Goal: Communication & Community: Answer question/provide support

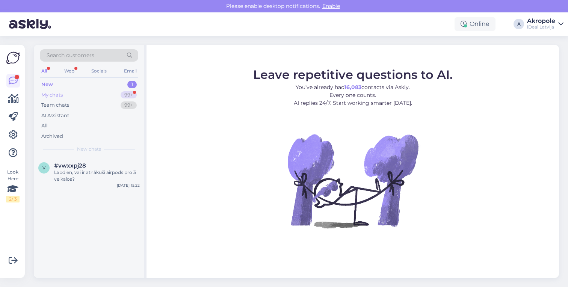
click at [112, 96] on div "My chats 99+" at bounding box center [89, 95] width 98 height 11
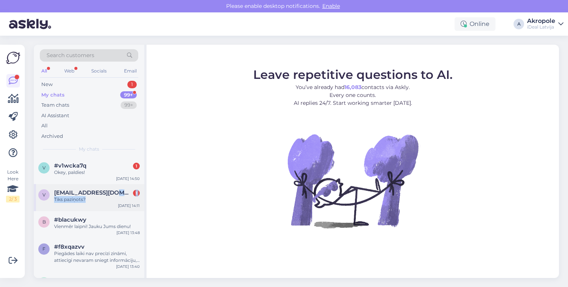
click at [122, 195] on div "[EMAIL_ADDRESS][DOMAIN_NAME] 1 Tiks paziņots?" at bounding box center [97, 196] width 86 height 14
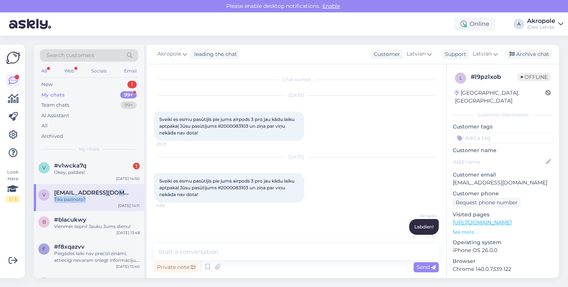
scroll to position [91, 0]
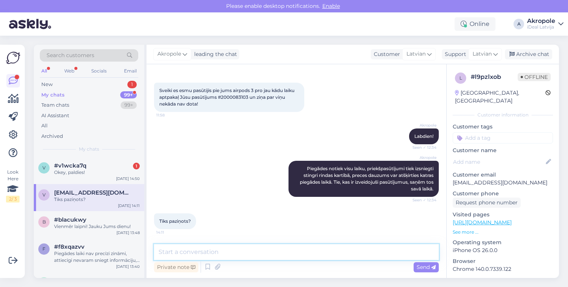
click at [255, 252] on textarea at bounding box center [296, 252] width 285 height 16
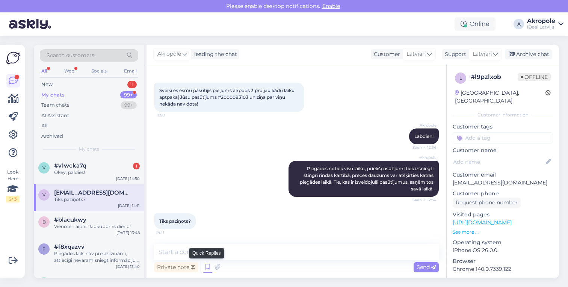
click at [205, 270] on icon at bounding box center [207, 266] width 9 height 11
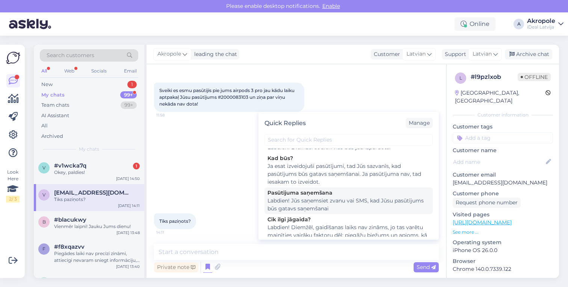
scroll to position [247, 0]
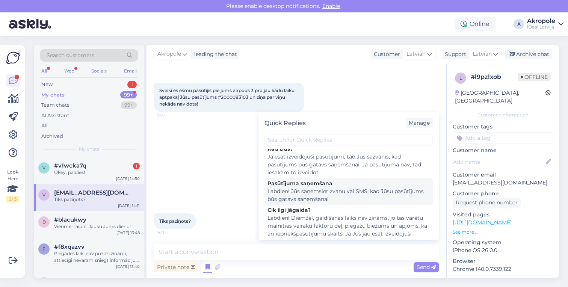
click at [300, 196] on div "Labdien! Jūs saņemsiet zvanu vai SMS, kad Jūsu pasūtījums būs gatavs saņemšanai" at bounding box center [348, 195] width 162 height 16
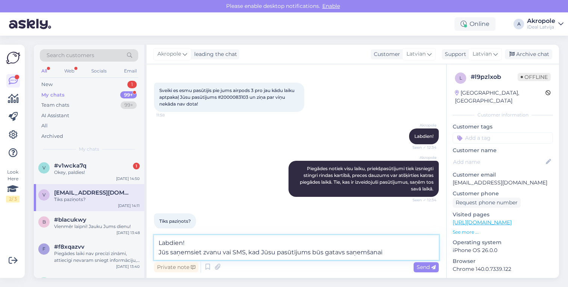
drag, startPoint x: 160, startPoint y: 252, endPoint x: 152, endPoint y: 241, distance: 13.5
click at [152, 241] on div "Chat started [DATE] Sveiki es esmu pasūtijis pie jums airpods 3 pro jau kādu la…" at bounding box center [296, 171] width 300 height 214
type textarea "Jūs saņemsiet zvanu vai SMS, kad Jūsu pasūtījums būs gatavs saņemšanai"
click at [432, 268] on icon at bounding box center [433, 267] width 5 height 5
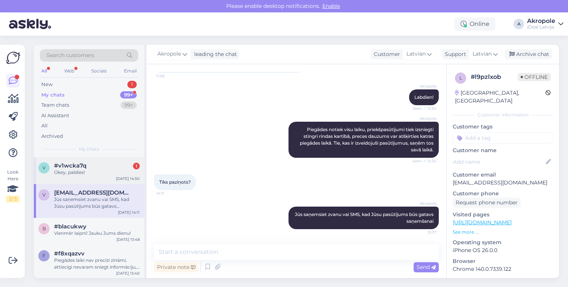
scroll to position [130, 0]
click at [88, 179] on div "v #v1wcka7q 1 Okey, paldies! [DATE] 14:50" at bounding box center [89, 170] width 110 height 27
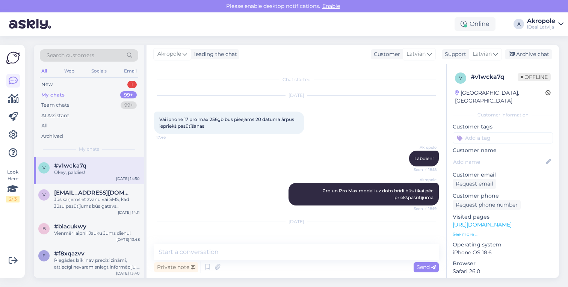
scroll to position [392, 0]
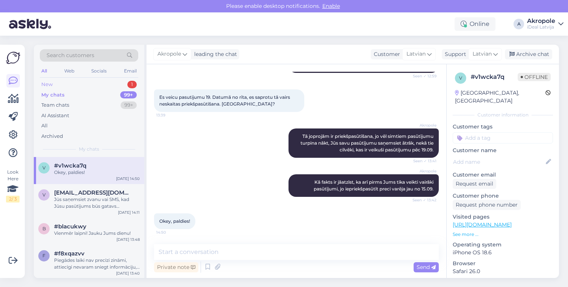
click at [101, 82] on div "New 1" at bounding box center [89, 84] width 98 height 11
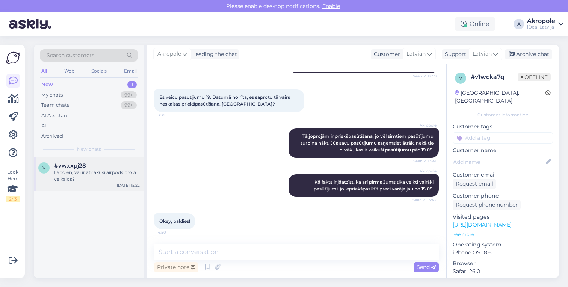
click at [101, 175] on div "Labdien, vai ir atnākuši airpods pro 3 veikalos?" at bounding box center [97, 176] width 86 height 14
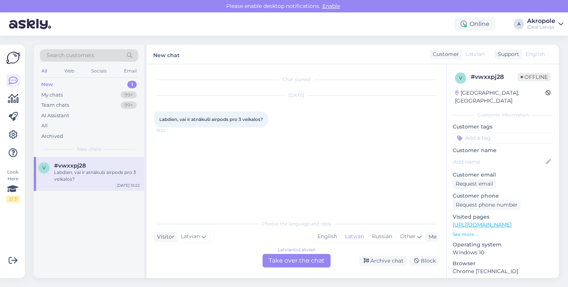
click at [293, 262] on div "Latvian to Latvian Take over the chat" at bounding box center [297, 261] width 68 height 14
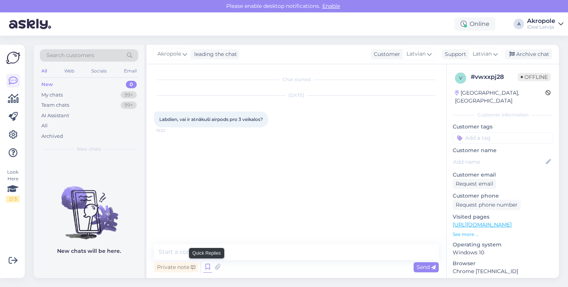
click at [205, 265] on icon at bounding box center [207, 266] width 9 height 11
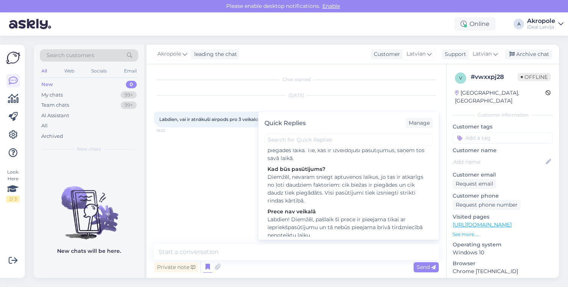
scroll to position [111, 0]
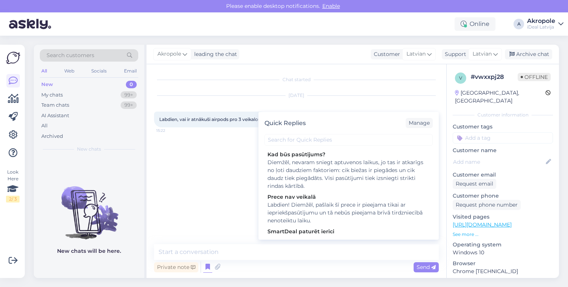
click at [333, 209] on div "Labdien! Diemžēl, pašlaik šī prece ir pieejama tikai ar iepriekšpasūtījumu un t…" at bounding box center [348, 213] width 162 height 24
type textarea "Labdien! Diemžēl, pašlaik šī prece ir pieejama tikai ar iepriekšpasūtījumu un t…"
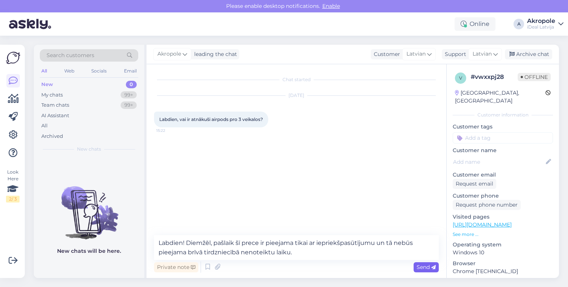
click at [419, 264] on span "Send" at bounding box center [426, 267] width 19 height 7
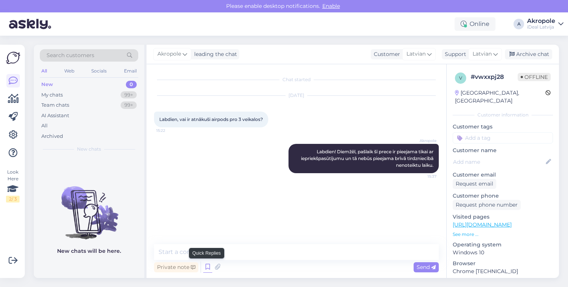
click at [207, 269] on icon at bounding box center [207, 266] width 9 height 11
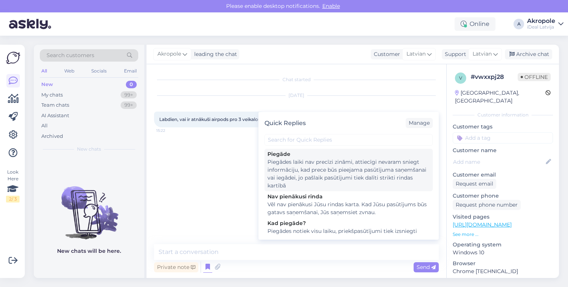
click at [365, 182] on div "Piegādes laiki nav precīzi zināmi, attiecīgi nevaram sniegt informāciju, kad pr…" at bounding box center [348, 174] width 162 height 32
type textarea "Piegādes laiki nav precīzi zināmi, attiecīgi nevaram sniegt informāciju, kad pr…"
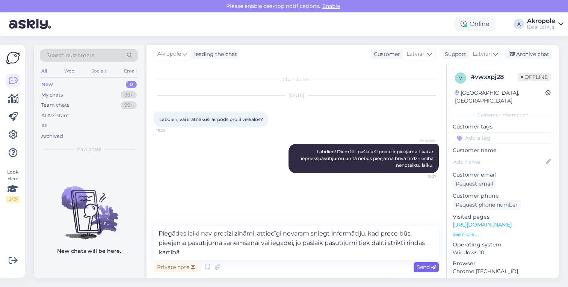
click at [427, 267] on span "Send" at bounding box center [426, 267] width 19 height 7
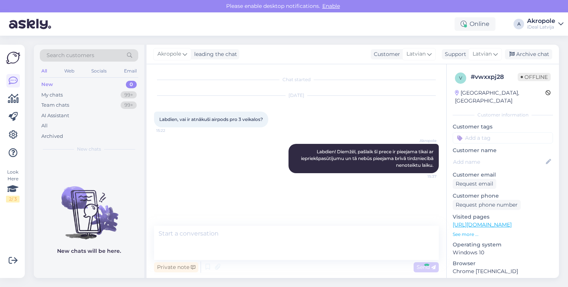
scroll to position [0, 0]
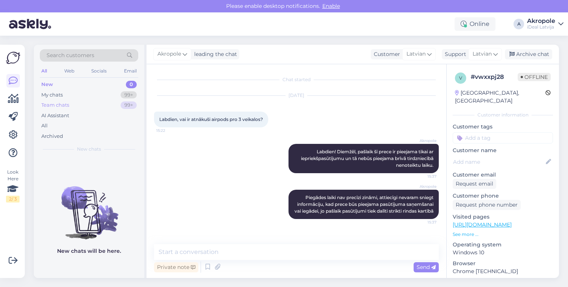
click at [97, 104] on div "Team chats 99+" at bounding box center [89, 105] width 98 height 11
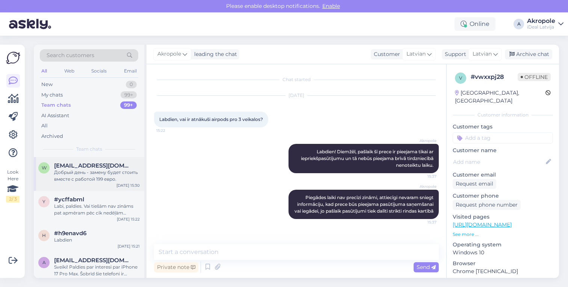
click at [111, 177] on div "Добрый день - замену будет стоить вместе с работой 199 евро." at bounding box center [97, 176] width 86 height 14
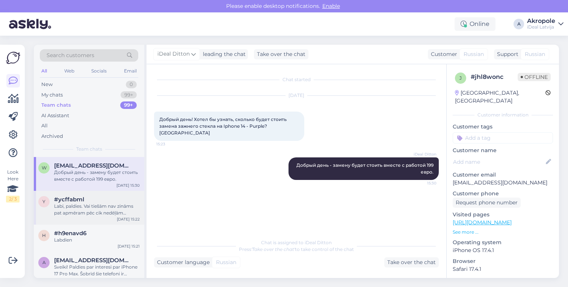
click at [116, 207] on div "Labi, paldies. Vai tiešām nav zināms pat apmēram pēc cik nedēļām atnāktu?" at bounding box center [97, 210] width 86 height 14
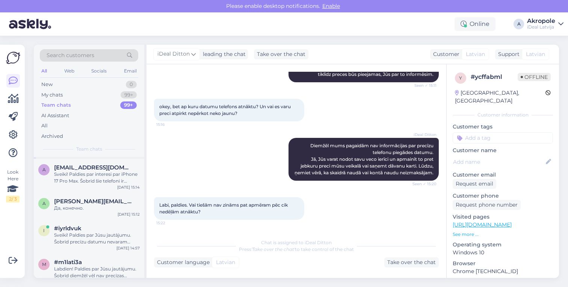
scroll to position [93, 0]
click at [114, 238] on div "Sveiki! Paldies par Jūsu jautājumu. Šobrīd precīzu datumu nevaram pateikt – pri…" at bounding box center [97, 238] width 86 height 14
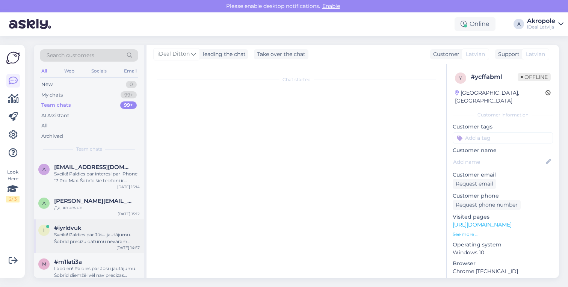
scroll to position [0, 0]
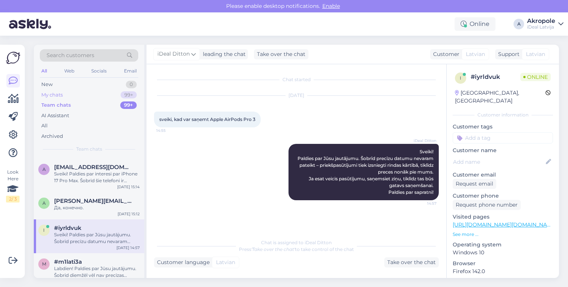
click at [112, 93] on div "My chats 99+" at bounding box center [89, 95] width 98 height 11
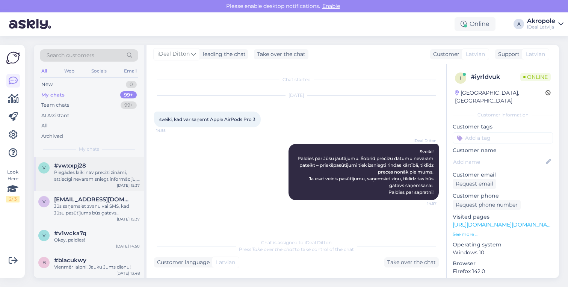
click at [104, 180] on div "Piegādes laiki nav precīzi zināmi, attiecīgi nevaram sniegt informāciju, kad pr…" at bounding box center [97, 176] width 86 height 14
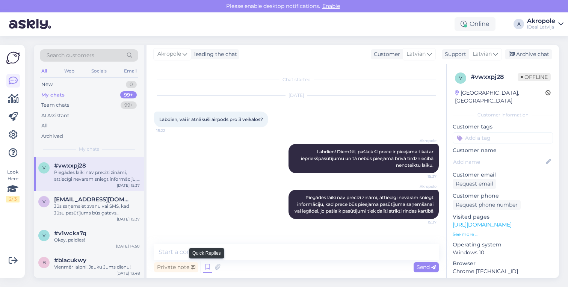
click at [205, 267] on icon at bounding box center [207, 266] width 9 height 11
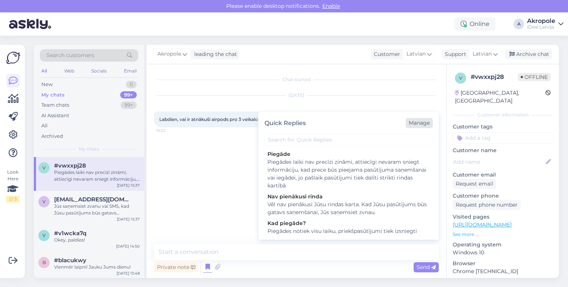
click at [416, 125] on div "Manage" at bounding box center [419, 123] width 27 height 10
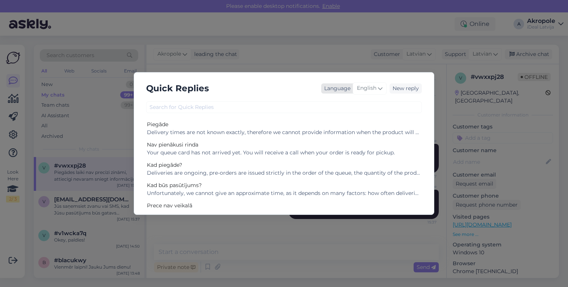
click at [376, 89] on span "English" at bounding box center [367, 88] width 20 height 8
type input "lat"
click at [358, 119] on link "Latvian" at bounding box center [354, 122] width 83 height 12
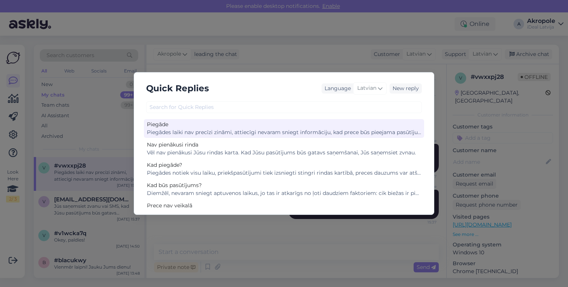
click at [343, 127] on div "Piegāde" at bounding box center [284, 125] width 274 height 8
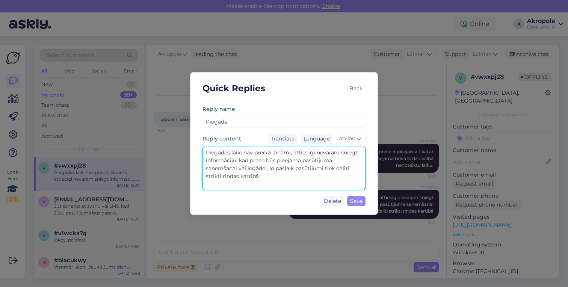
click at [246, 178] on textarea "Piegādes laiki nav precīzi zināmi, attiecīgi nevaram sniegt informāciju, kad pr…" at bounding box center [283, 168] width 163 height 43
type textarea "Piegādes laiki nav precīzi zināmi, attiecīgi nevaram sniegt informāciju, kad pr…"
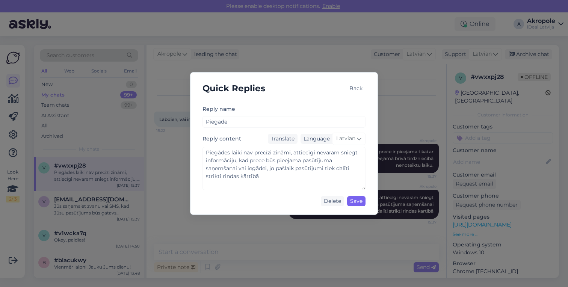
click at [359, 203] on div "Save" at bounding box center [356, 201] width 18 height 10
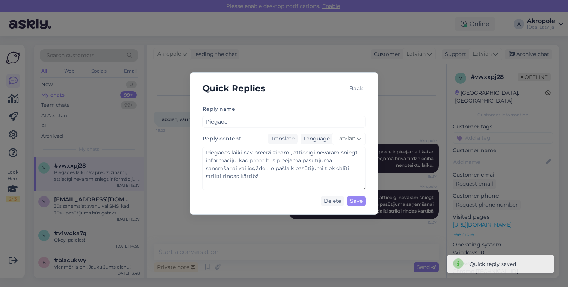
click at [356, 86] on div "Back" at bounding box center [355, 88] width 19 height 10
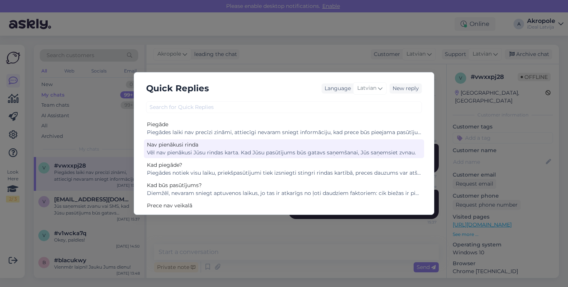
click at [281, 150] on div "Vēl nav pienākusi Jūsu rindas karta. Kad Jūsu pasūtījums būs gatavs saņemšanai,…" at bounding box center [284, 153] width 274 height 8
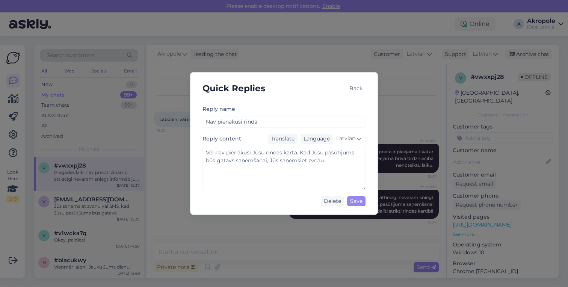
click at [364, 89] on div "Back" at bounding box center [355, 88] width 19 height 10
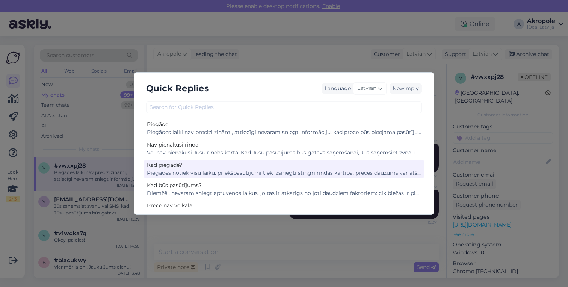
click at [284, 172] on div "Piegādes notiek visu laiku, priekšpasūtījumi tiek izsniegti stingri rindas kart…" at bounding box center [284, 173] width 274 height 8
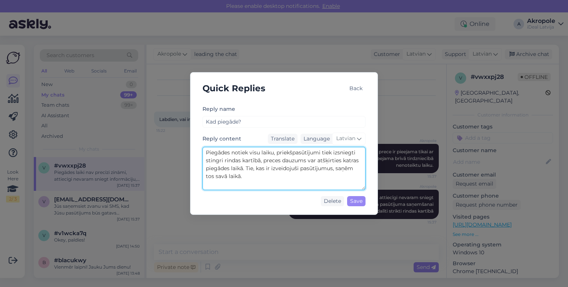
click at [248, 161] on textarea "Piegādes notiek visu laiku, priekšpasūtījumi tiek izsniegti stingri rindas kart…" at bounding box center [283, 168] width 163 height 43
click at [256, 179] on textarea "Piegādes notiek visu laiku, priekšpasūtījumi tiek izsniegti stingri rindas kārt…" at bounding box center [283, 168] width 163 height 43
drag, startPoint x: 316, startPoint y: 180, endPoint x: 244, endPoint y: 178, distance: 72.1
click at [244, 178] on textarea "Piegādes notiek visu laiku, priekšpasūtījumi tiek izsniegti stingri rindas kārt…" at bounding box center [283, 168] width 163 height 43
type textarea "Piegādes notiek visu laiku, priekšpasūtījumi tiek izsniegti stingri rindas kārt…"
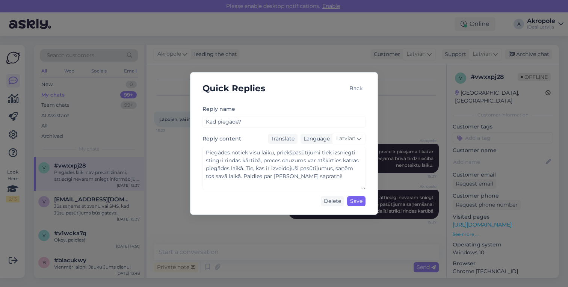
click at [359, 204] on div "Save" at bounding box center [356, 201] width 18 height 10
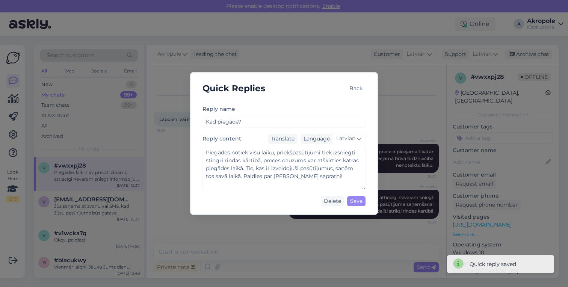
click at [359, 88] on div "Back" at bounding box center [355, 88] width 19 height 10
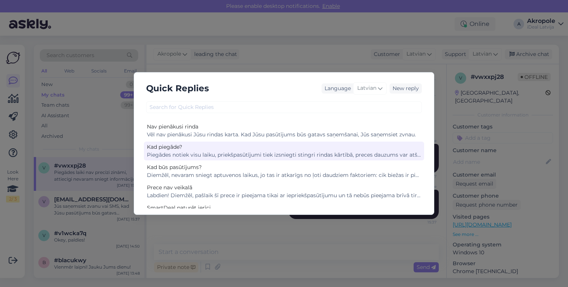
scroll to position [19, 0]
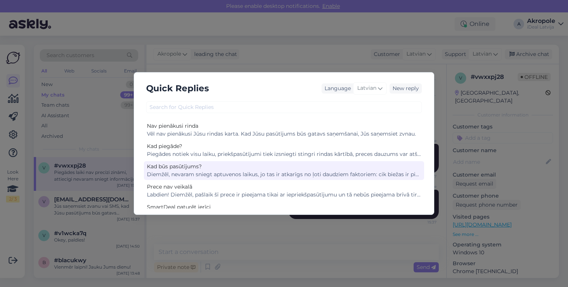
click at [263, 175] on div "Diemžēl, nevaram sniegt aptuvenos laikus, jo tas ir atkarīgs no ļoti daudziem f…" at bounding box center [284, 175] width 274 height 8
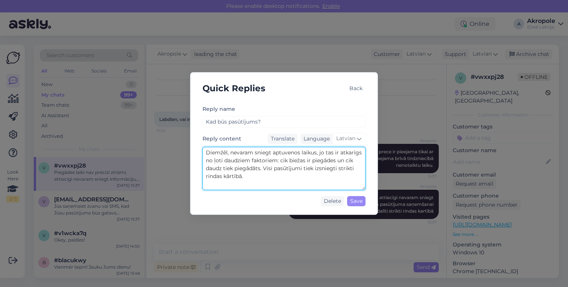
click at [252, 180] on textarea "Diemžēl, nevaram sniegt aptuvenos laikus, jo tas ir atkarīgs no ļoti daudziem f…" at bounding box center [283, 168] width 163 height 43
paste textarea "Paldies par [PERSON_NAME] sapratni!"
type textarea "Diemžēl, nevaram sniegt aptuvenos laikus, jo tas ir atkarīgs no ļoti daudziem f…"
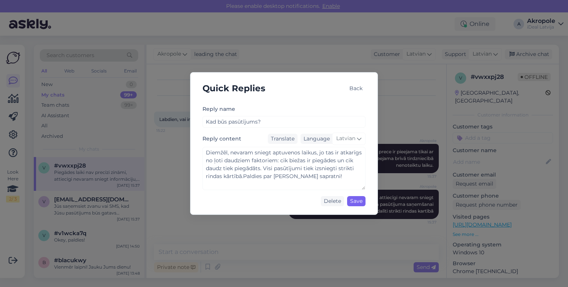
click at [354, 200] on div "Save" at bounding box center [356, 201] width 18 height 10
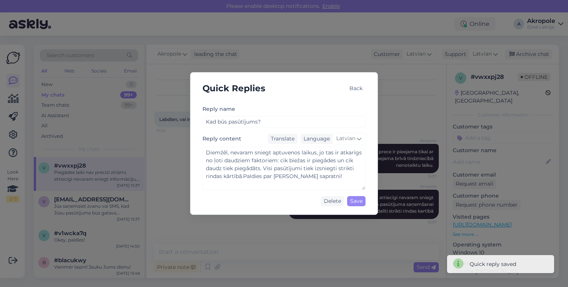
click at [362, 86] on div "Back" at bounding box center [355, 88] width 19 height 10
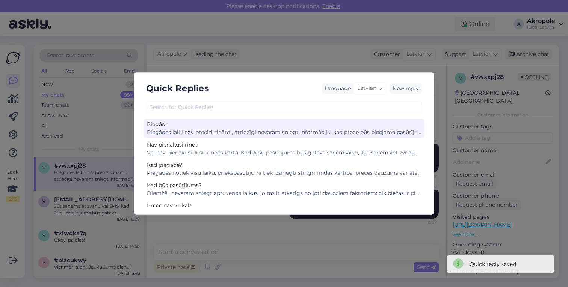
click at [260, 129] on div "Piegādes laiki nav precīzi zināmi, attiecīgi nevaram sniegt informāciju, kad pr…" at bounding box center [284, 132] width 274 height 8
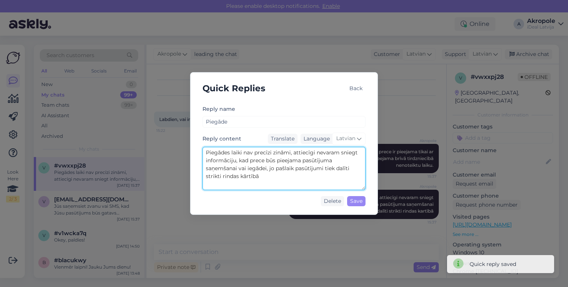
click at [278, 180] on textarea "Piegādes laiki nav precīzi zināmi, attiecīgi nevaram sniegt informāciju, kad pr…" at bounding box center [283, 168] width 163 height 43
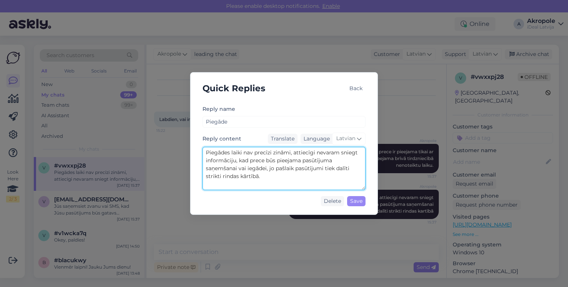
paste textarea "Paldies par [PERSON_NAME] sapratni!"
type textarea "Piegādes laiki nav precīzi zināmi, attiecīgi nevaram sniegt informāciju, kad pr…"
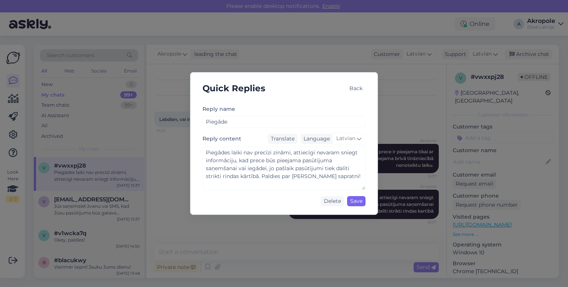
click at [355, 202] on div "Save" at bounding box center [356, 201] width 18 height 10
click at [358, 87] on div "Back" at bounding box center [355, 88] width 19 height 10
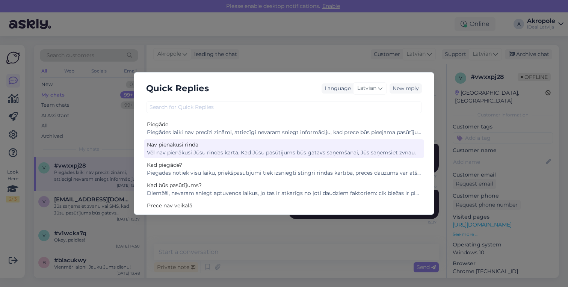
click at [237, 149] on div "Vēl nav pienākusi Jūsu rindas karta. Kad Jūsu pasūtījums būs gatavs saņemšanai,…" at bounding box center [284, 153] width 274 height 8
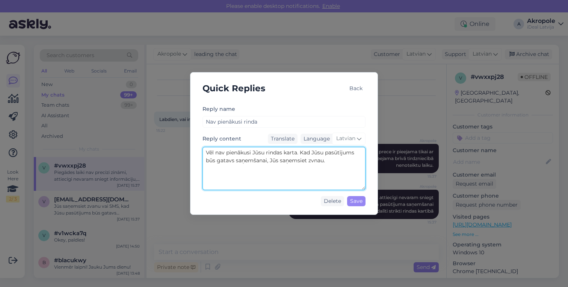
click at [352, 161] on textarea "Vēl nav pienākusi Jūsu rindas karta. Kad Jūsu pasūtījums būs gatavs saņemšanai,…" at bounding box center [283, 168] width 163 height 43
paste textarea "Paldies par [PERSON_NAME] sapratni!"
type textarea "Vēl nav pienākusi Jūsu rindas karta. Kad Jūsu pasūtījums būs gatavs saņemšanai,…"
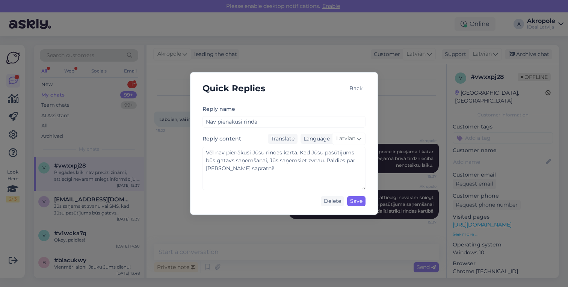
click at [356, 203] on div "Save" at bounding box center [356, 201] width 18 height 10
click at [355, 90] on div "Back" at bounding box center [355, 88] width 19 height 10
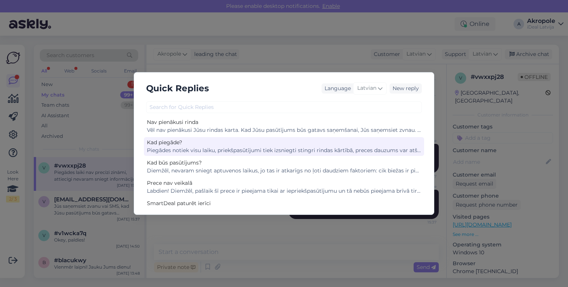
scroll to position [23, 0]
click at [242, 153] on div "Piegādes notiek visu laiku, priekšpasūtījumi tiek izsniegti stingri rindas kārt…" at bounding box center [284, 150] width 274 height 8
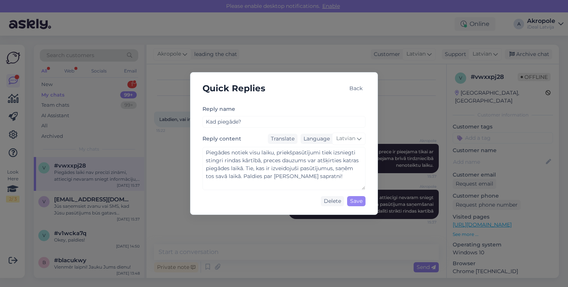
click at [353, 88] on div "Back" at bounding box center [355, 88] width 19 height 10
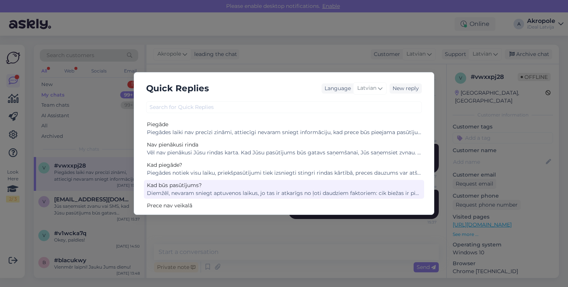
click at [229, 189] on div "Kad būs pasūtījums?" at bounding box center [284, 185] width 274 height 8
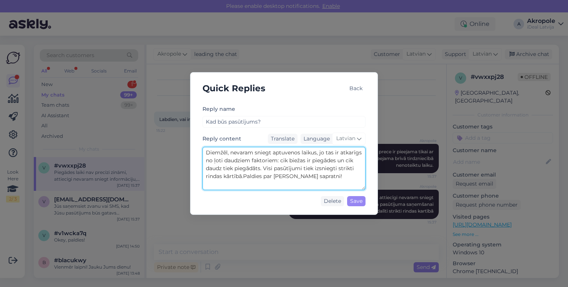
click at [245, 178] on textarea "Diemžēl, nevaram sniegt aptuvenos laikus, jo tas ir atkarīgs no ļoti daudziem f…" at bounding box center [283, 168] width 163 height 43
type textarea "Diemžēl, nevaram sniegt aptuvenos laikus, jo tas ir atkarīgs no ļoti daudziem f…"
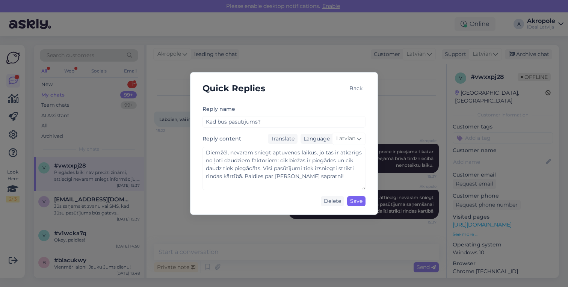
click at [356, 201] on div "Save" at bounding box center [356, 201] width 18 height 10
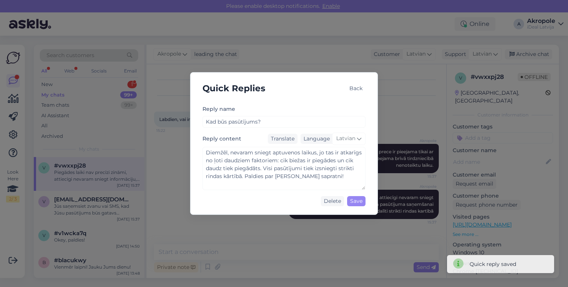
click at [355, 91] on div "Back" at bounding box center [355, 88] width 19 height 10
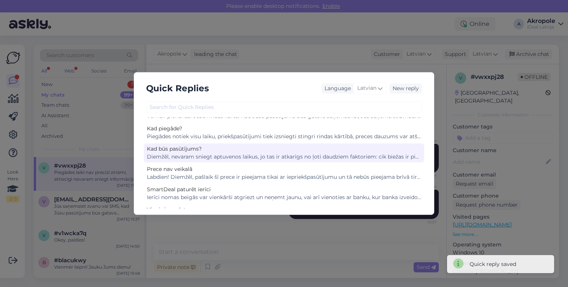
scroll to position [35, 0]
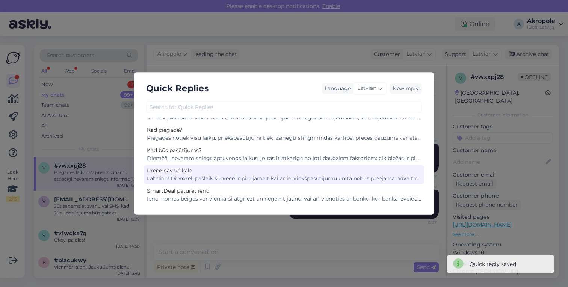
click at [220, 178] on div "Labdien! Diemžēl, pašlaik šī prece ir pieejama tikai ar iepriekšpasūtījumu un t…" at bounding box center [284, 179] width 274 height 8
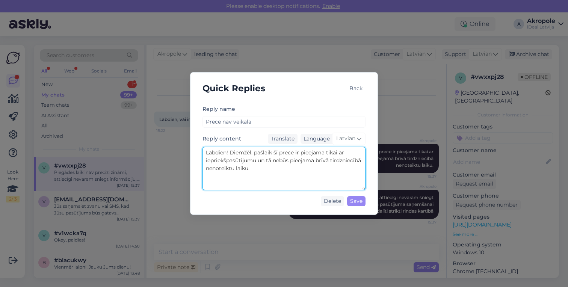
click at [316, 165] on textarea "Labdien! Diemžēl, pašlaik šī prece ir pieejama tikai ar iepriekšpasūtījumu un t…" at bounding box center [283, 168] width 163 height 43
paste textarea "Paldies par [PERSON_NAME] sapratni!"
type textarea "Labdien! Diemžēl, pašlaik šī prece ir pieejama tikai ar iepriekšpasūtījumu un t…"
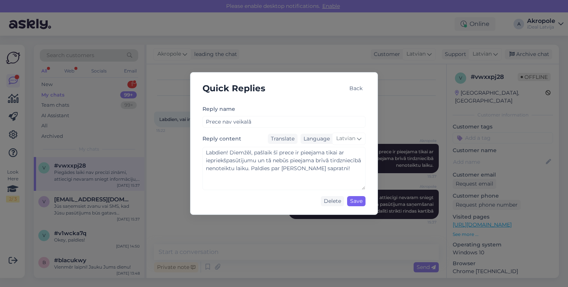
click at [357, 201] on div "Save" at bounding box center [356, 201] width 18 height 10
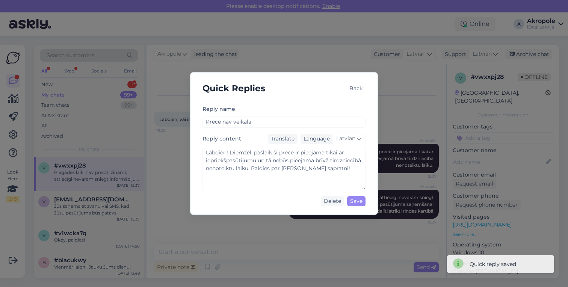
click at [356, 90] on div "Back" at bounding box center [355, 88] width 19 height 10
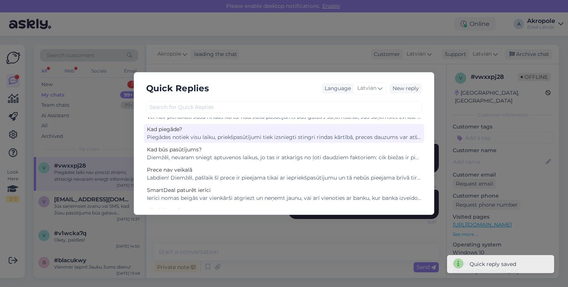
scroll to position [38, 0]
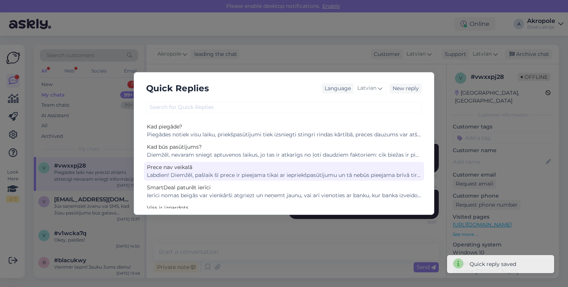
click at [250, 168] on div "Prece nav veikalā" at bounding box center [284, 167] width 274 height 8
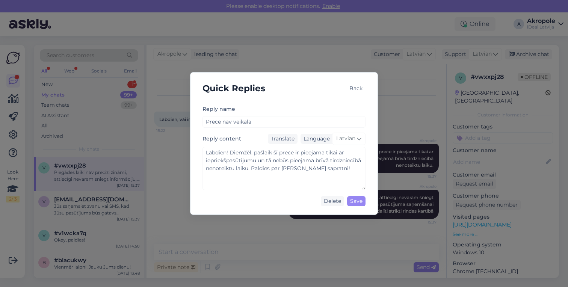
click at [363, 87] on div "Back" at bounding box center [355, 88] width 19 height 10
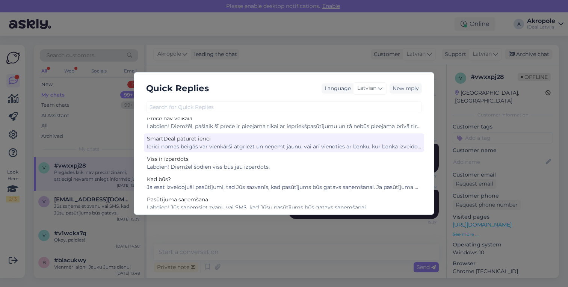
scroll to position [92, 0]
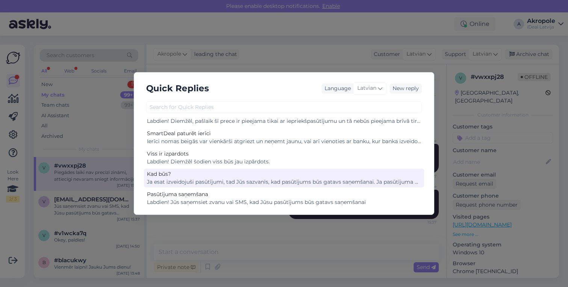
click at [222, 184] on div "Ja esat izveidojuši pasūtījumi, tad Jūs sazvanīs, kad pasūtījums būs gatavs saņ…" at bounding box center [284, 182] width 274 height 8
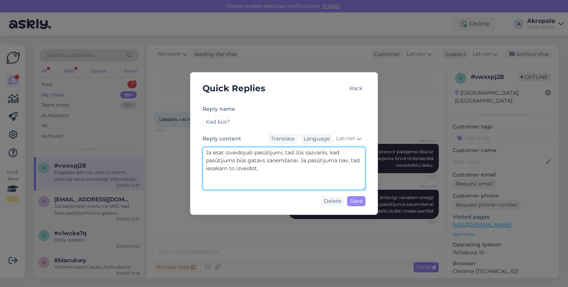
click at [284, 167] on textarea "Ja esat izveidojuši pasūtījumi, tad Jūs sazvanīs, kad pasūtījums būs gatavs saņ…" at bounding box center [283, 168] width 163 height 43
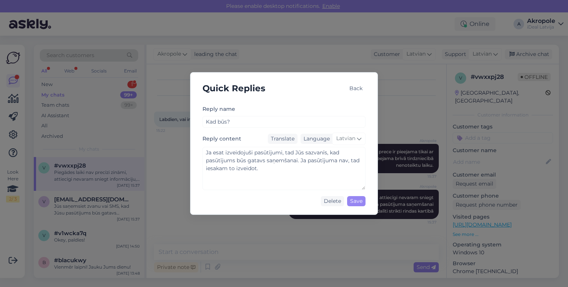
click at [359, 87] on div "Back" at bounding box center [355, 88] width 19 height 10
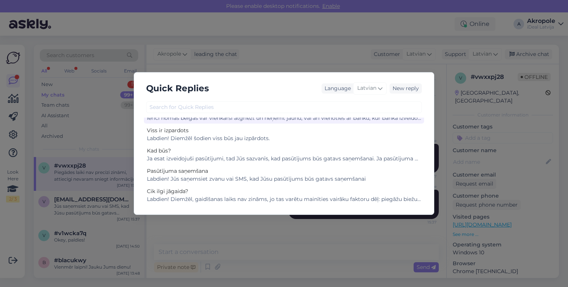
scroll to position [116, 0]
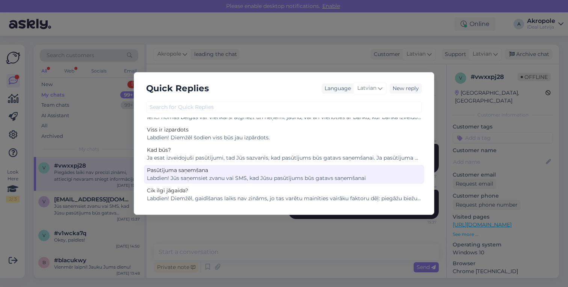
click at [247, 178] on div "Labdien! Jūs saņemsiet zvanu vai SMS, kad Jūsu pasūtījums būs gatavs saņemšanai" at bounding box center [284, 178] width 274 height 8
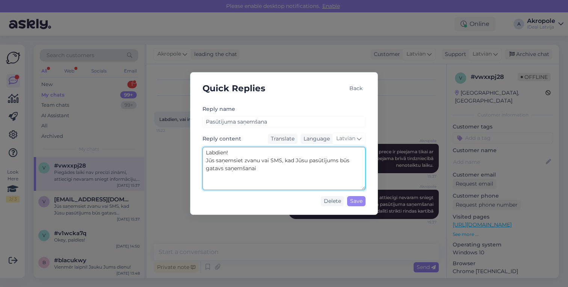
click at [302, 170] on textarea "Labdien! Jūs saņemsiet zvanu vai SMS, kad Jūsu pasūtījums būs gatavs saņemšanai" at bounding box center [283, 168] width 163 height 43
paste textarea "Paldies par [PERSON_NAME] sapratni!"
type textarea "Labdien! Jūs saņemsiet zvanu vai SMS, kad Jūsu pasūtījums būs gatavs saņemšanai…"
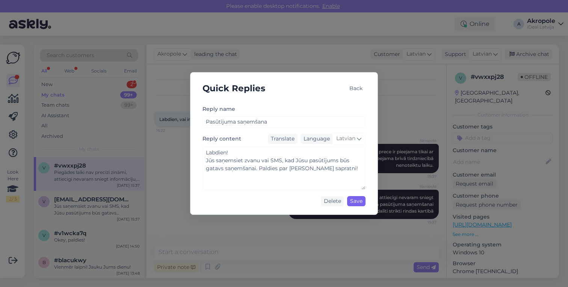
click at [358, 200] on div "Save" at bounding box center [356, 201] width 18 height 10
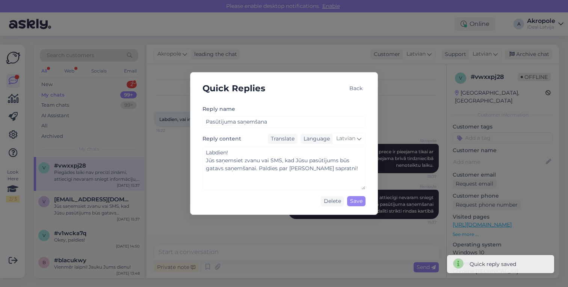
click at [356, 88] on div "Back" at bounding box center [355, 88] width 19 height 10
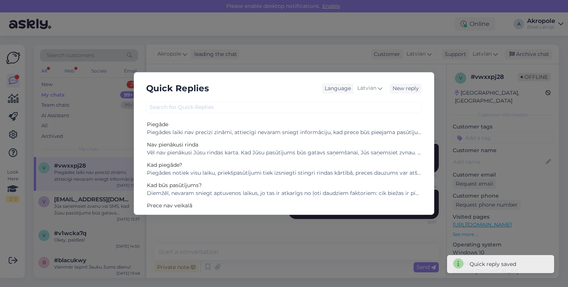
click at [331, 57] on div "Quick Replies Language Latvian New reply Piegāde Piegādes laiki nav precīzi zin…" at bounding box center [284, 143] width 568 height 287
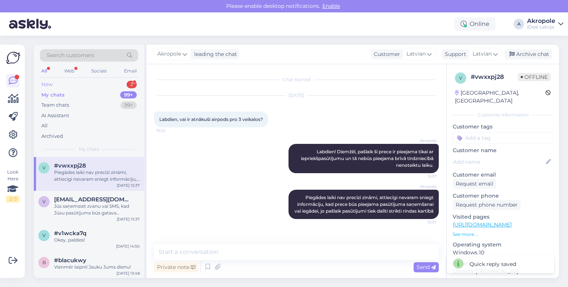
click at [97, 83] on div "New 2" at bounding box center [89, 84] width 98 height 11
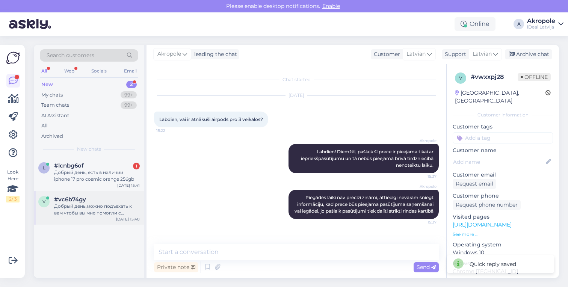
click at [116, 216] on div "v #vc6b74gy Добрый день,можно подъехать к вам чтобы вы мне помогли с хранилищем…" at bounding box center [89, 208] width 110 height 34
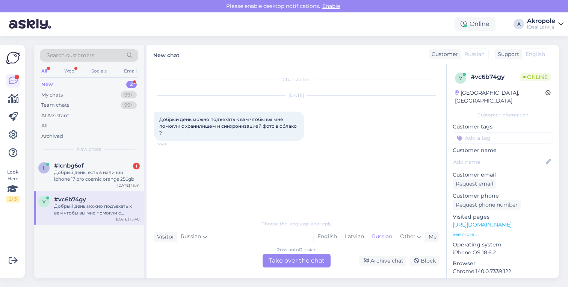
click at [297, 261] on div "Russian to Russian Take over the chat" at bounding box center [297, 261] width 68 height 14
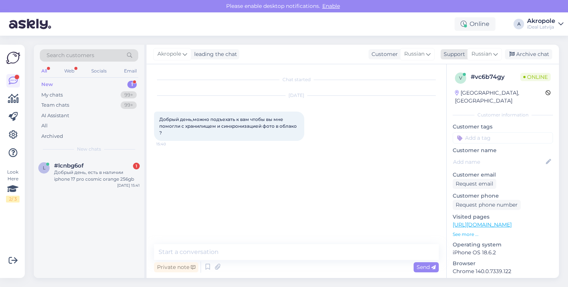
click at [486, 57] on span "Russian" at bounding box center [481, 54] width 20 height 8
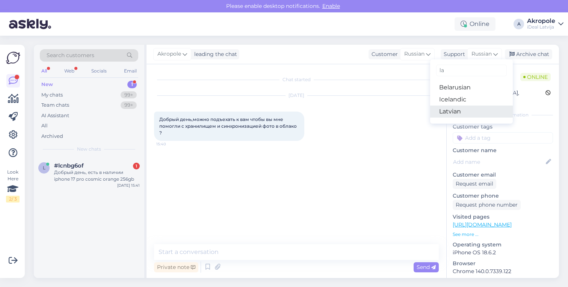
type input "la"
click at [450, 107] on link "Latvian" at bounding box center [471, 112] width 83 height 12
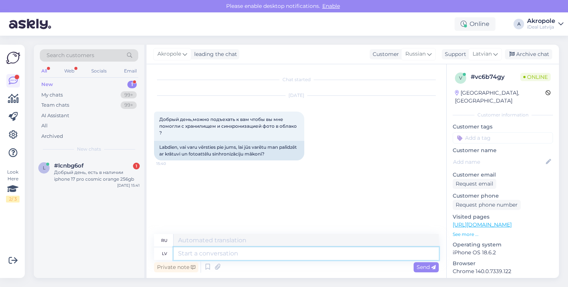
click at [223, 259] on textarea at bounding box center [306, 253] width 265 height 13
type textarea "Labdien!"
type textarea "Привет!"
type textarea "Labdien!"
click at [424, 269] on span "Send" at bounding box center [426, 267] width 19 height 7
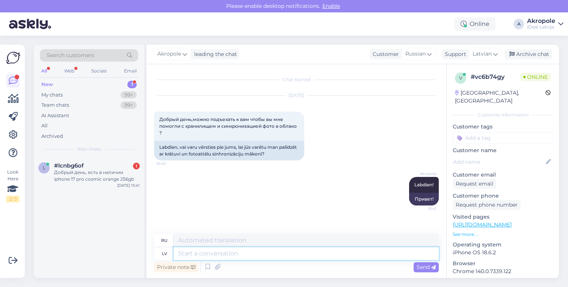
click at [346, 247] on textarea at bounding box center [306, 253] width 265 height 13
type textarea "Jebkur"
type textarea "В любом месте"
type textarea "Jebkurā"
type textarea "В любом случае"
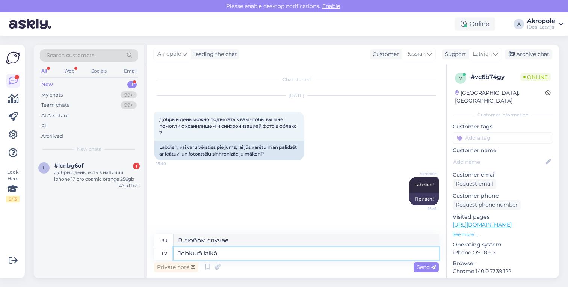
type textarea "Jebkurā laikā,"
type textarea "В любое время,"
type textarea "Jebkurā laikā, mūsu"
type textarea "В любое время наши"
type textarea "Jebkurā laikā, mūsu darbalaiki"
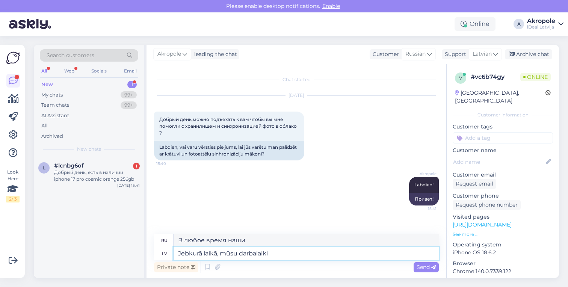
type textarea "В любое время, наши рабочие часы"
type textarea "Jebkurā laikā, mūsu darbalaiki un v"
type textarea "В любое время, наши рабочие часы и"
type textarea "Jebkurā laikā, mūsu darbalaiki un veikalu l"
type textarea "В любое время наши часы работы и часы работы магазина"
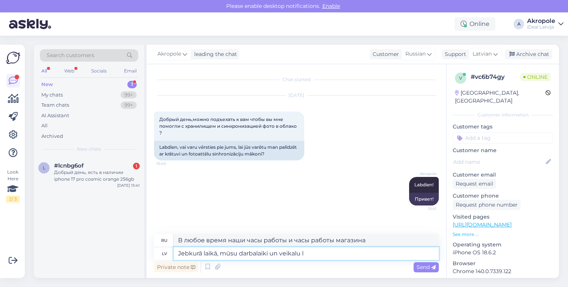
type textarea "Jebkurā laikā, mūsu darbalaiki un veikalu"
type textarea "В любое время, наши часы работы и магазин"
type textarea "Jebkurā laikā, mūsu darbalaiki un veikalu adreses v"
type textarea "В любое время, наши часы работы и адреса магазинов"
type textarea "Jebkurā laikā, mūsu darbalaiki un veikalu adreses var a"
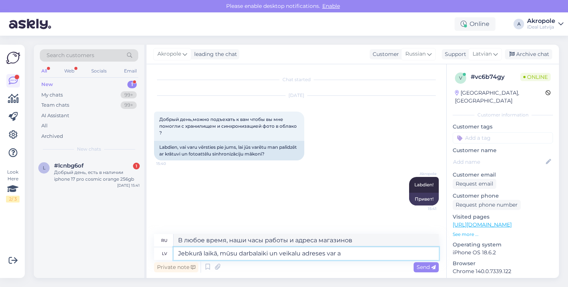
type textarea "В любое время наши часы работы и адреса магазинов можно узнать"
type textarea "Jebkurā laikā, mūsu darbalaiki un veikalu adreses var apskatī"
type textarea "Вы можете в любое время проверить часы работы и адреса наших магазинов."
type textarea "Jebkurā laikā, mūsu darbalaiki un veikalu adreses var apskatīties m"
type textarea "Вы можете в любое время ознакомиться с часами работы и адресами наших магазинов."
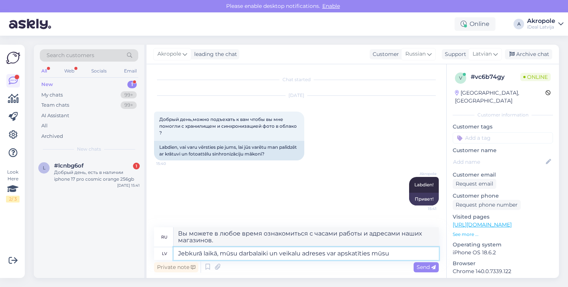
type textarea "Jebkurā laikā, mūsu darbalaiki un veikalu adreses var apskatīties mūsu"
type textarea "В любое время наши часы работы и адреса магазинов можно посмотреть на нашем сай…"
type textarea "Jebkurā laikā, mūsu darbalaiki un veikalu adreses var apskatīties mūsu mājaslapā"
type textarea "Часы работы и адреса наших магазинов можно в любое время посмотреть на нашем са…"
type textarea "Jebkurā laikā, mūsu darbalaiki un veikalu adreses var apskatīties mūsu mājaslap…"
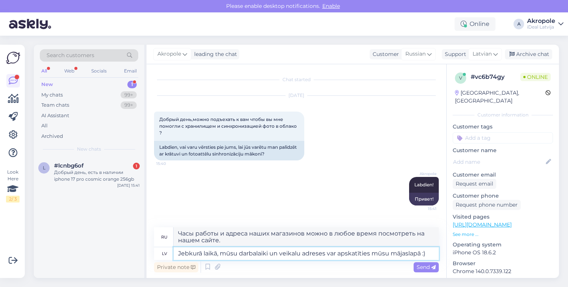
type textarea "Вы можете в любое время проверить часы работы и адреса наших магазинов на нашем…"
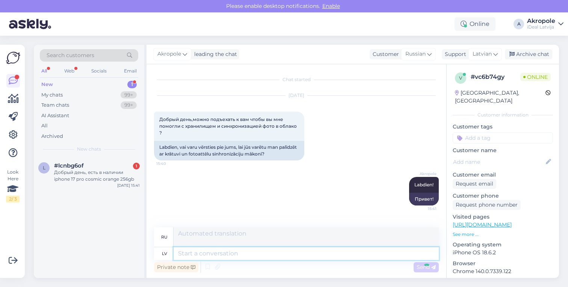
scroll to position [45, 0]
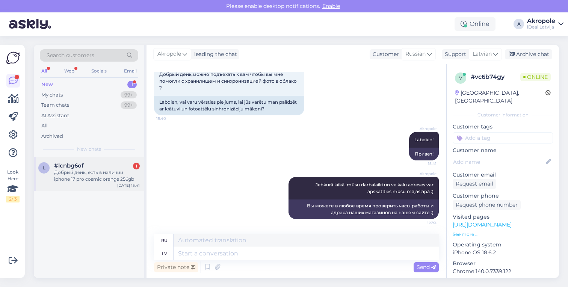
click at [138, 170] on div "Добрый день, есть в наличии iphone 17 pro cosmic orange 256gb" at bounding box center [97, 176] width 86 height 14
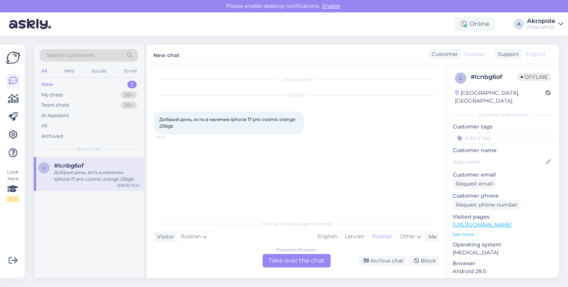
click at [297, 260] on div "Russian to Russian Take over the chat" at bounding box center [297, 261] width 68 height 14
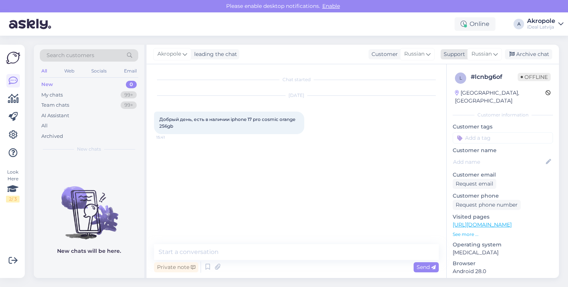
click at [487, 52] on span "Russian" at bounding box center [481, 54] width 20 height 8
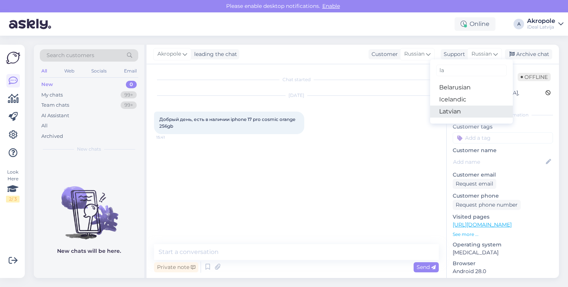
click at [455, 114] on link "Latvian" at bounding box center [471, 112] width 83 height 12
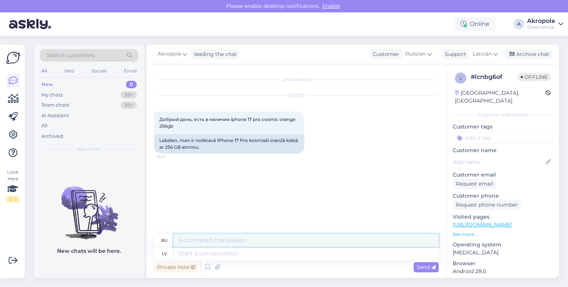
click at [234, 245] on textarea at bounding box center [306, 240] width 265 height 13
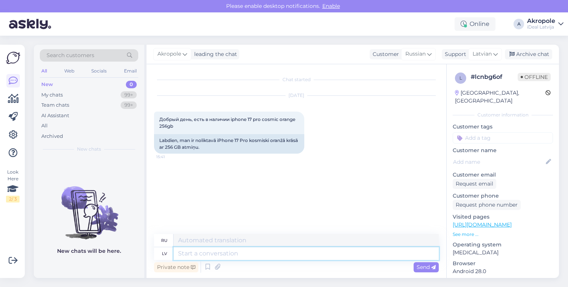
click at [235, 252] on textarea at bounding box center [306, 253] width 265 height 13
type textarea "Labdien!"
type textarea "Привет!"
type textarea "Labdien!"
click at [425, 266] on span "Send" at bounding box center [426, 267] width 19 height 7
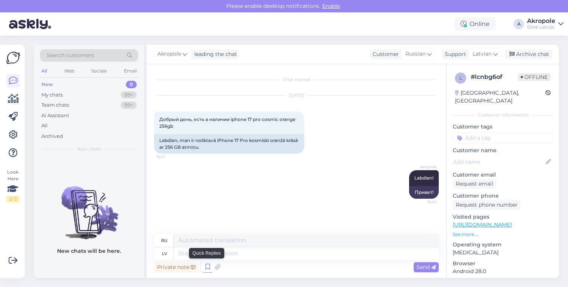
click at [208, 269] on icon at bounding box center [207, 266] width 9 height 11
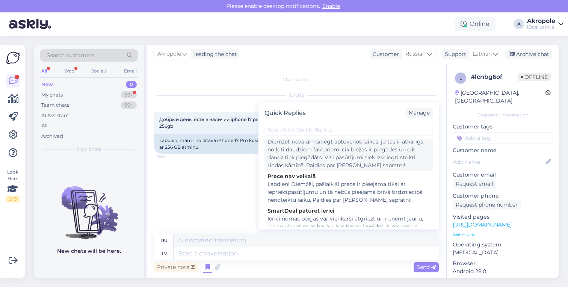
scroll to position [132, 0]
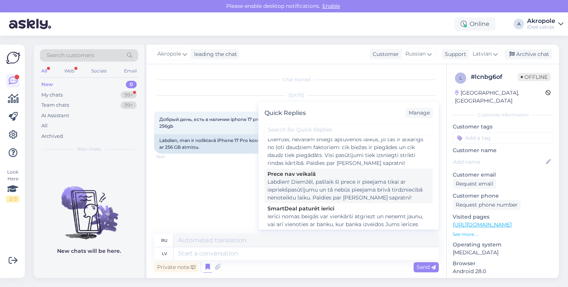
click at [328, 186] on div "Labdien! Diemžēl, pašlaik šī prece ir pieejama tikai ar iepriekšpasūtījumu un t…" at bounding box center [348, 190] width 162 height 24
type textarea "Здравствуйте! К сожалению, этот товар в настоящее время доступен только для пре…"
type textarea "Labdien! Diemžēl, pašlaik šī prece ir pieejama tikai ar iepriekšpasūtījumu un t…"
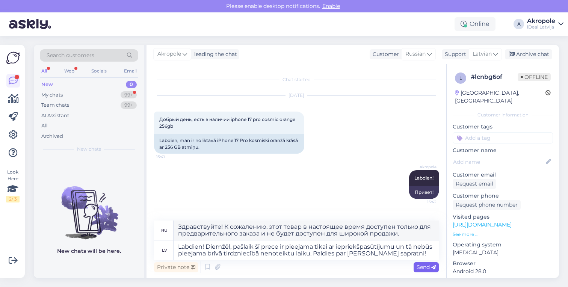
click at [430, 269] on span "Send" at bounding box center [426, 267] width 19 height 7
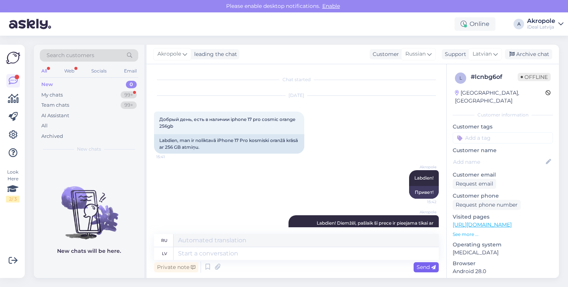
scroll to position [52, 0]
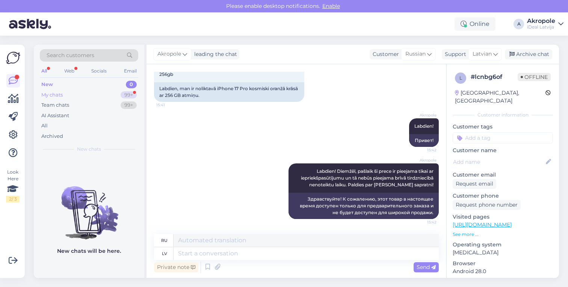
click at [108, 93] on div "My chats 99+" at bounding box center [89, 95] width 98 height 11
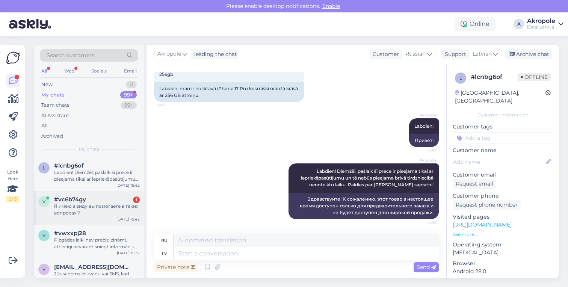
click at [113, 201] on div "#vc6b74gy 1" at bounding box center [97, 199] width 86 height 7
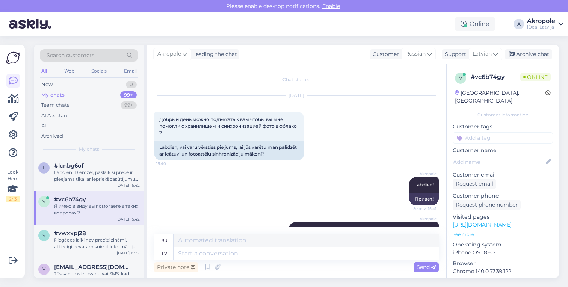
scroll to position [90, 0]
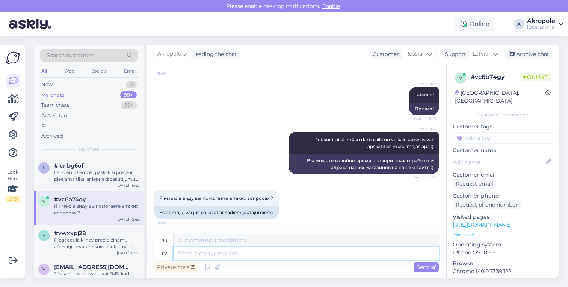
click at [216, 258] on textarea at bounding box center [306, 253] width 265 height 13
type textarea "J"
type textarea "[PERSON_NAME]"
type textarea "Jā, pr"
type textarea "Да,"
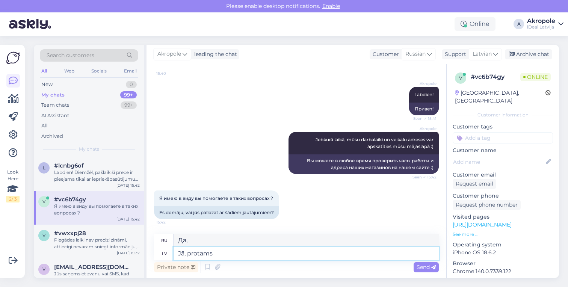
type textarea "Jā, protams!"
type textarea "Да, конечно!"
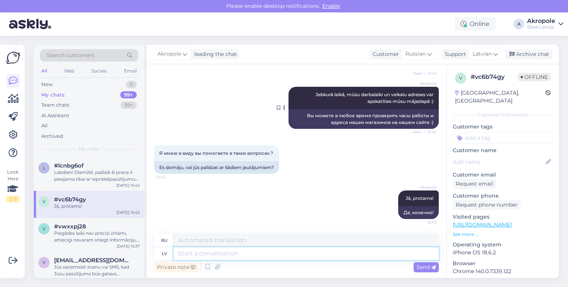
scroll to position [135, 0]
click at [205, 264] on icon at bounding box center [207, 266] width 9 height 11
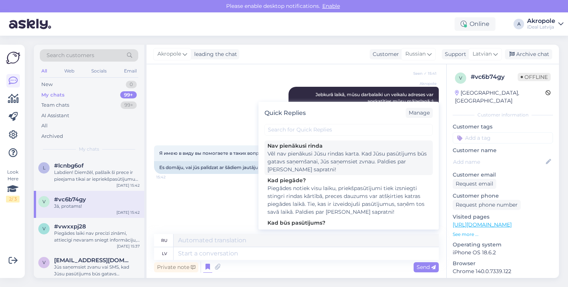
scroll to position [42, 0]
click at [355, 156] on div "Vēl nav pienākusi Jūsu rindas karta. Kad Jūsu pasūtījums būs gatavs saņemšanai,…" at bounding box center [348, 161] width 162 height 24
type textarea "Ваша карточка очереди ещё не пришла. Вам позвонят, когда ваш заказ будет готов …"
type textarea "Vēl nav pienākusi Jūsu rindas karta. Kad Jūsu pasūtījums būs gatavs saņemšanai,…"
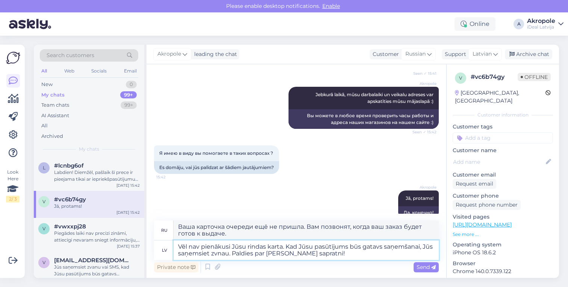
click at [283, 247] on textarea "Vēl nav pienākusi Jūsu rindas karta. Kad Jūsu pasūtījums būs gatavs saņemšanai,…" at bounding box center [306, 250] width 265 height 20
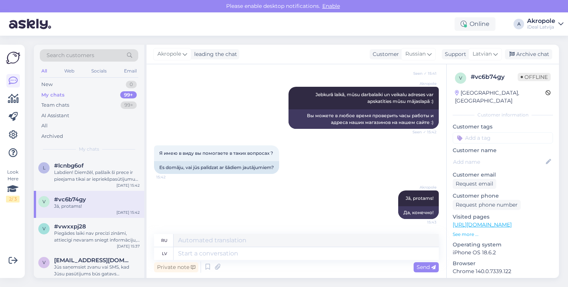
click at [242, 210] on div "Akropole Jā, protams! 15:43 Да, конечно!" at bounding box center [296, 204] width 285 height 45
click at [209, 264] on icon at bounding box center [207, 266] width 9 height 11
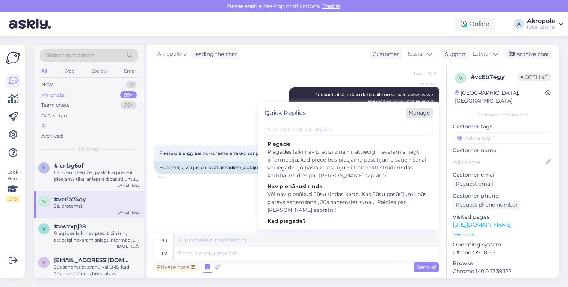
click at [415, 113] on div "Manage" at bounding box center [419, 113] width 27 height 10
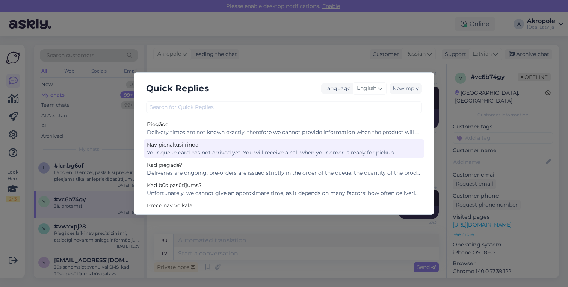
click at [272, 147] on div "Nav pienākusi rinda" at bounding box center [284, 145] width 274 height 8
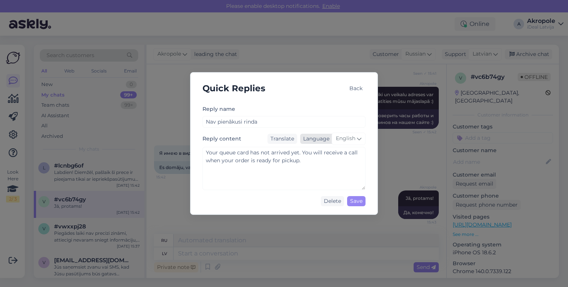
click at [339, 137] on span "English" at bounding box center [346, 138] width 20 height 8
type input "lat"
click at [331, 172] on link "Latvian" at bounding box center [333, 172] width 40 height 12
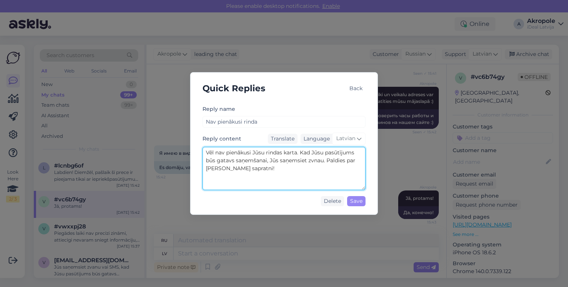
click at [289, 153] on textarea "Vēl nav pienākusi Jūsu rindas karta. Kad Jūsu pasūtījums būs gatavs saņemšanai,…" at bounding box center [283, 168] width 163 height 43
type textarea "Vēl nav pienākusi Jūsu rindas kārta. Kad Jūsu pasūtījums būs gatavs saņemšanai,…"
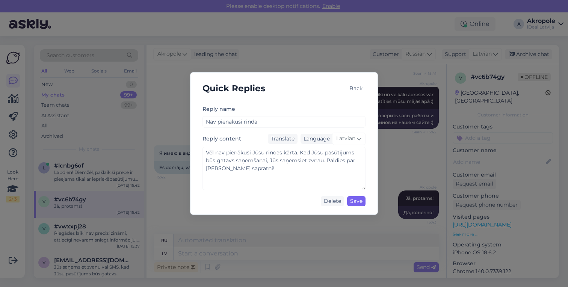
click at [356, 201] on div "Save" at bounding box center [356, 201] width 18 height 10
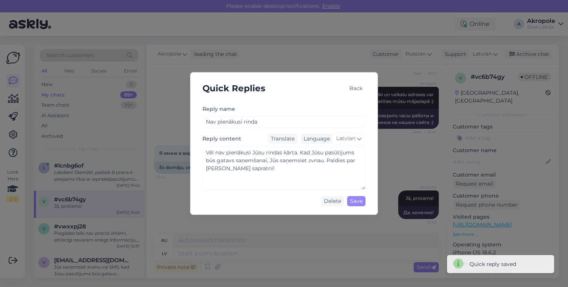
click at [357, 91] on div "Back" at bounding box center [355, 88] width 19 height 10
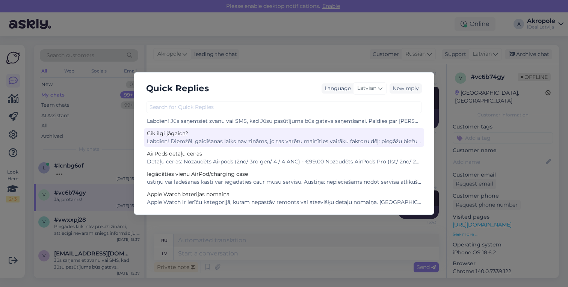
scroll to position [181, 0]
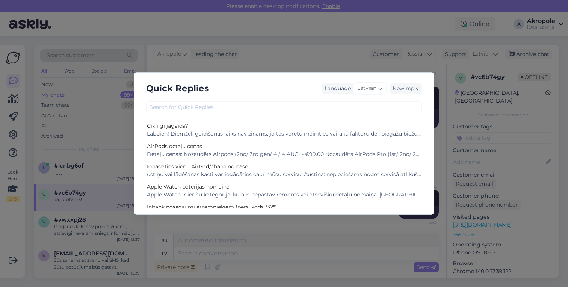
click at [313, 56] on div "Quick Replies Language Latvian New reply Piegāde Piegādes laiki nav precīzi zin…" at bounding box center [284, 143] width 568 height 287
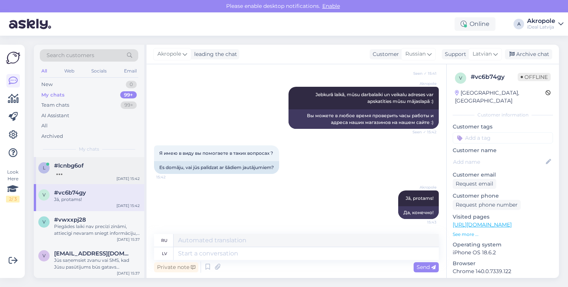
click at [111, 165] on div "#lcnbg6of" at bounding box center [97, 165] width 86 height 7
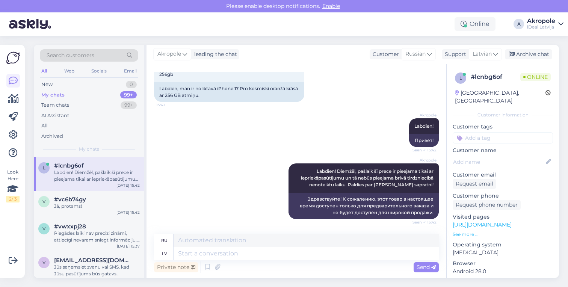
scroll to position [104, 0]
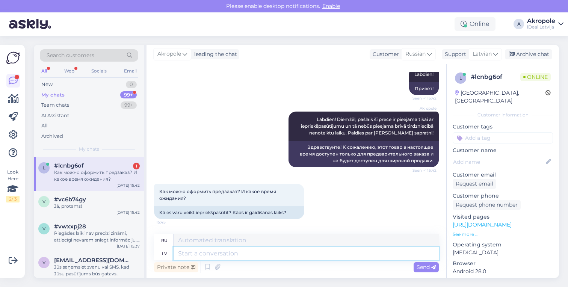
click at [210, 252] on textarea at bounding box center [306, 253] width 265 height 13
type textarea "Pasūtījumu v"
type textarea "Заказ"
type textarea "Pasūtījumu var izv"
type textarea "Заказ может быть"
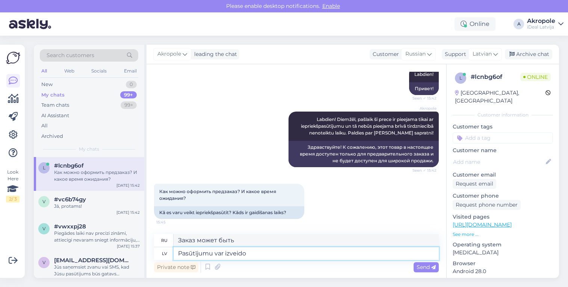
type textarea "Pasūtījumu var izveidot"
type textarea "Заказ может быть создан"
type textarea "Pasūtījumu var izveidot mūsu"
type textarea "Вы можете создать заказ у нас"
type textarea "Pasūtījumu var izveidot mūsu mājaslapā, p"
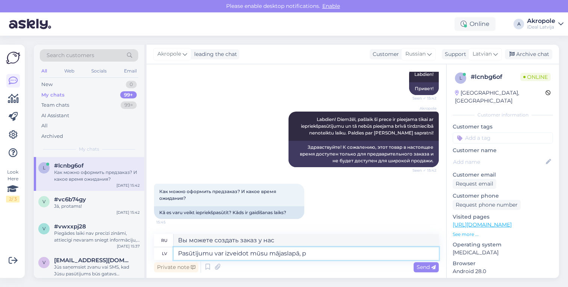
type textarea "Вы можете оформить заказ на нашем сайте,"
type textarea "Pasūtījumu var izveidot mūsu mājaslapā, pie"
type textarea "Вы можете оформить заказ на нашем сайте по адресу"
type textarea "Pasūtījumu var izveidot mūsu mājaslapā, pirkuma g"
type textarea "Вы можете оформить заказ на нашем сайте, приобрести"
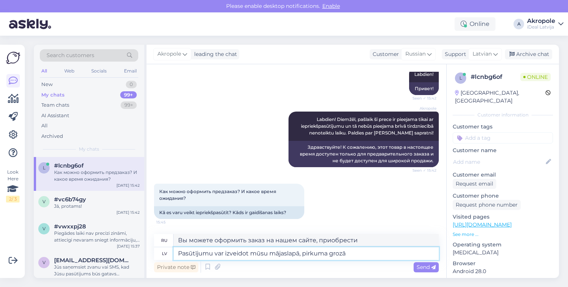
type textarea "Pasūtījumu var izveidot mūsu mājaslapā, pirkuma grozā"
type textarea "Оформить заказ можно на нашем сайте, в корзине."
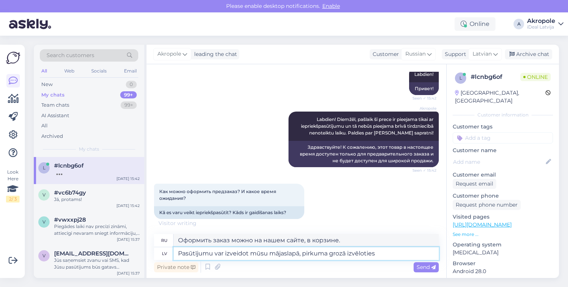
type textarea "Pasūtījumu var izveidot mūsu mājaslapā, pirkuma grozā izvēloties"
type textarea "Вы можете оформить заказ на нашем сайте, выбрав в корзине"
type textarea "Pasūtījumu var izveidot mūsu mājaslapā, pirkuma grozā izvēloties k"
type textarea "Вы можете оформить заказ на нашем сайте, выбрав товар в корзине."
type textarea "Pasūtījumu var izveidot mūsu mājaslapā, pirkuma grozā izvēloties kā p"
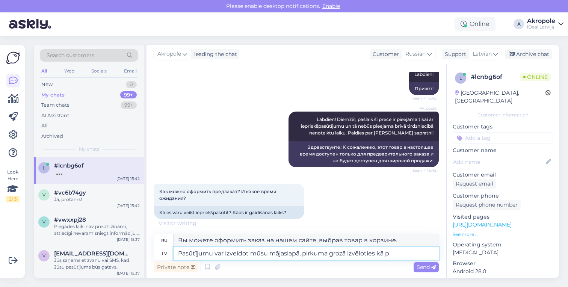
type textarea "Вы можете оформить заказ на нашем сайте, выбрав в корзине"
type textarea "Pasūtījumu var izveidot mūsu mājaslapā, pirkuma grozā izvēloties kā apmaksas v"
type textarea "Вы можете оформить заказ на нашем сайте, выбрав способ оплаты в корзине."
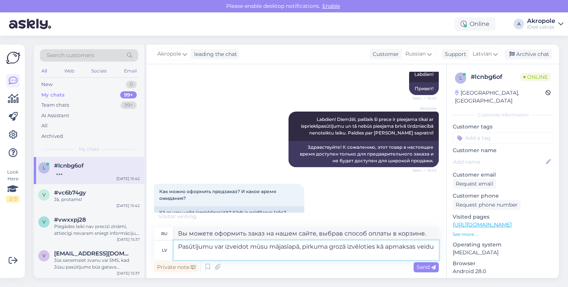
type textarea "Pasūtījumu var izveidot mūsu mājaslapā, pirkuma grozā izvēloties kā apmaksas ve…"
type textarea "Вы можете оформить заказ на нашем сайте, выбрав его как способ оплаты в корзине."
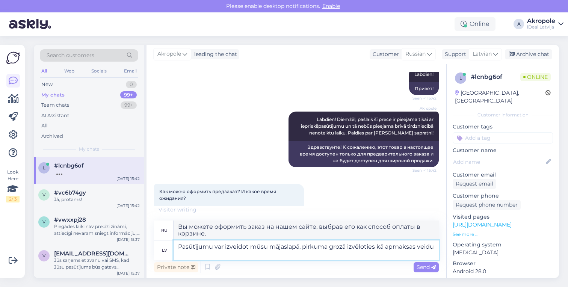
type textarea "Pasūtījumu var izveidot mūsu mājaslapā, pirkuma grozā izvēloties kā apmaksas ve…"
type textarea "Вы можете оформить заказ на нашем сайте, выбрав в корзине способ оплаты «Оплата…"
type textarea "Pasūtījumu var izveidot mūsu mājaslapā, pirkuma grozā izvēloties kā apmaksas ve…"
type textarea "Вы можете оформить заказ на нашем сайте, выбрав в корзине способ оплаты «наложе…"
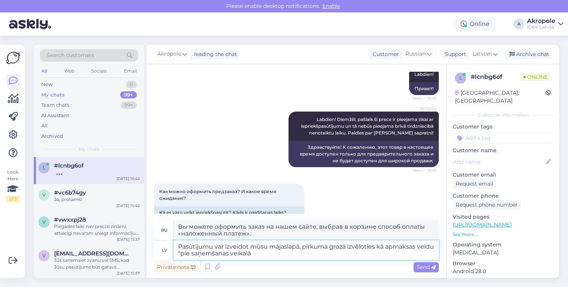
type textarea "Pasūtījumu var izveidot mūsu mājaslapā, pirkuma grozā izvēloties kā apmaksas ve…"
type textarea "Вы можете оформить заказ на нашем сайте, выбрав в корзине способ оплаты «Наложе…"
type textarea "Pasūtījumu var izveidot mūsu mājaslapā, pirkuma grozā izvēloties kā apmaksas ve…"
type textarea "Вы можете оформить заказ на нашем сайте, выбрав в корзине способ оплаты «забрат…"
type textarea "Pasūtījumu var izveidot mūsu mājaslapā, pirkuma grozā izvēloties kā apmaksas ve…"
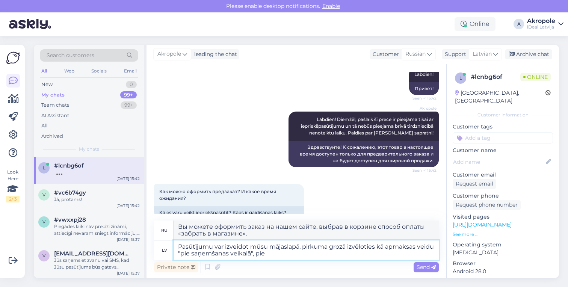
type textarea "Вы можете оформить заказ на нашем сайте, выбрав в корзине способ оплаты «забрат…"
type textarea "Pasūtījumu var izveidot mūsu mājaslapā, pirkuma grozā izvēloties kā apmaksas ve…"
type textarea "Оформить заказ на нашем сайте можно, выбрав в корзине среди прочих способов опл…"
type textarea "Pasūtījumu var izveidot mūsu mājaslapā, pirkuma grozā izvēloties kā apmaksas ve…"
type textarea "Вы можете оформить заказ на нашем сайте, выбрав в корзине среди прочих способов…"
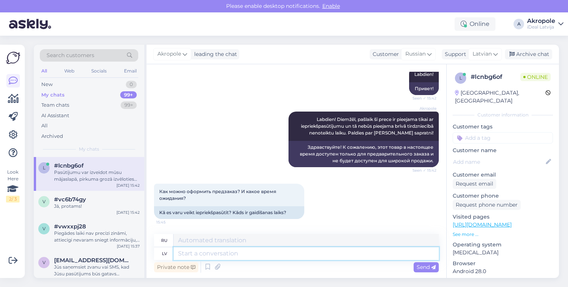
scroll to position [176, 0]
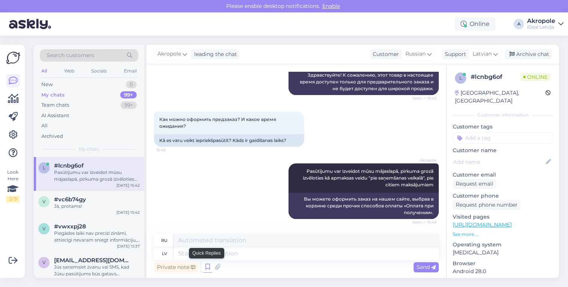
click at [205, 268] on icon at bounding box center [207, 266] width 9 height 11
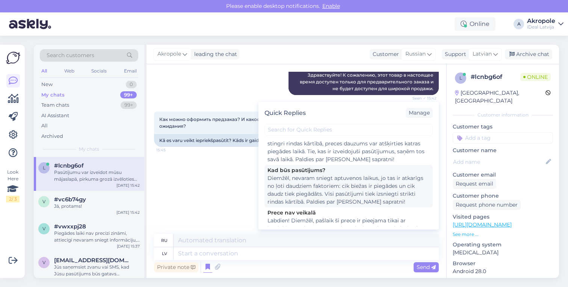
scroll to position [98, 0]
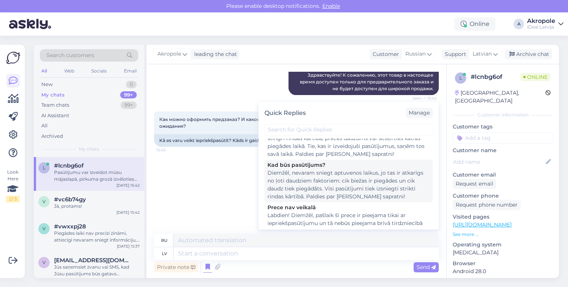
click at [334, 174] on div "Diemžēl, nevaram sniegt aptuvenos laikus, jo tas ir atkarīgs no ļoti daudziem f…" at bounding box center [348, 185] width 162 height 32
type textarea "К сожалению, мы не можем назвать примерные сроки, так как они зависят от многих…"
type textarea "Diemžēl, nevaram sniegt aptuvenos laikus, jo tas ir atkarīgs no ļoti daudziem f…"
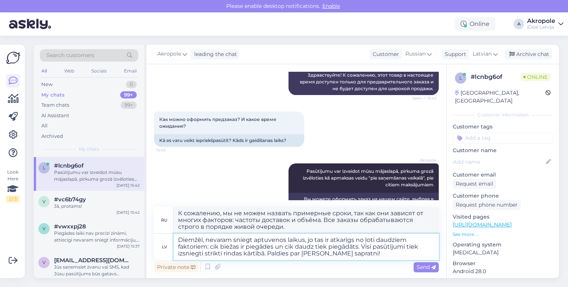
click at [370, 254] on textarea "Diemžēl, nevaram sniegt aptuvenos laikus, jo tas ir atkarīgs no ļoti daudziem f…" at bounding box center [306, 247] width 265 height 26
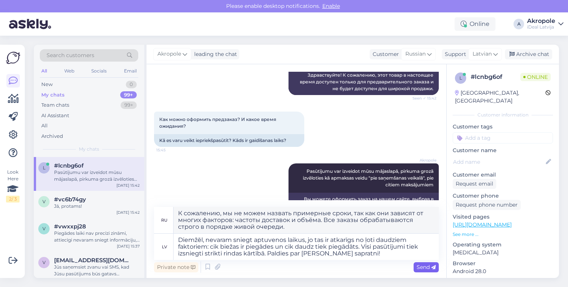
click at [423, 266] on span "Send" at bounding box center [426, 267] width 19 height 7
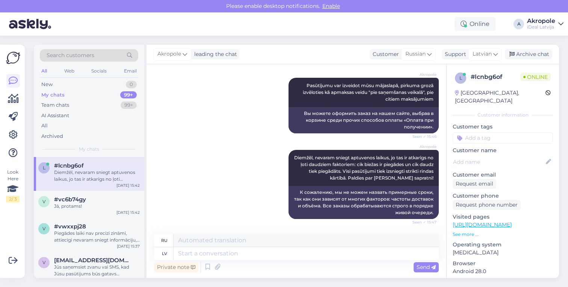
scroll to position [320, 0]
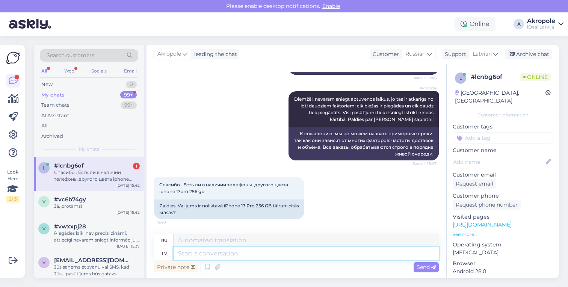
click at [234, 255] on textarea at bounding box center [306, 253] width 265 height 13
type textarea "Neviens"
type textarea "Никто"
type textarea "Neviens no"
type textarea "Ни один из"
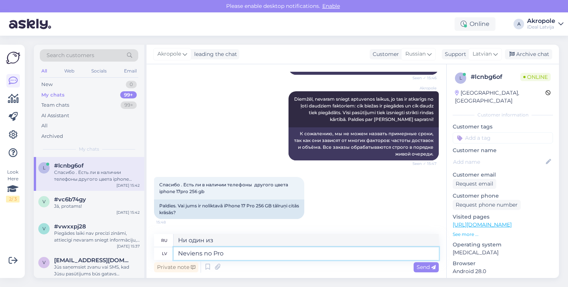
type textarea "Neviens no Pro"
type textarea "Ни один из профессионалов"
type textarea "Neviens no Pro un"
type textarea "Ни один из Pro и"
type textarea "Neviens no Pro un Pro"
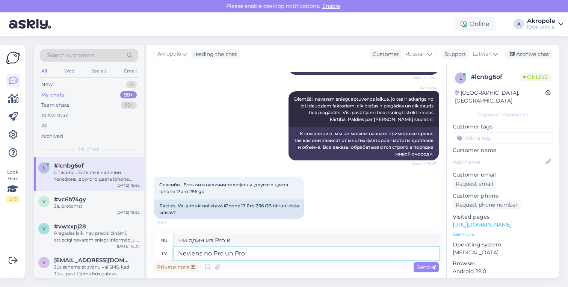
type textarea "Ни один из Профи и Профи"
type textarea "Neviens no Pro un Pro Max"
type textarea "Ни один из Pro и Pro Max"
click at [192, 254] on textarea "Neviens no Pro un Pro Max" at bounding box center [306, 253] width 265 height 13
click at [213, 254] on textarea "Neviens no Pro un Pro Max" at bounding box center [306, 253] width 265 height 13
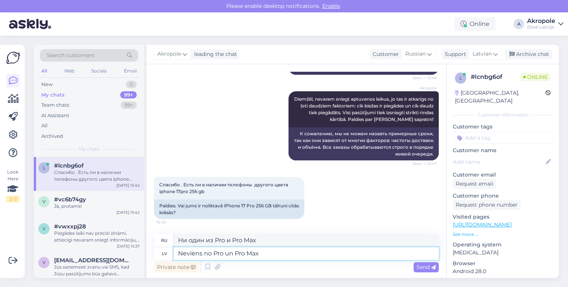
drag, startPoint x: 211, startPoint y: 255, endPoint x: 174, endPoint y: 250, distance: 37.5
click at [174, 250] on textarea "Neviens no Pro un Pro Max" at bounding box center [306, 253] width 265 height 13
type textarea "Vi Pro un Pro Max"
type textarea "V Pro и Pro Max"
type textarea "Vis Pro un Pro Max"
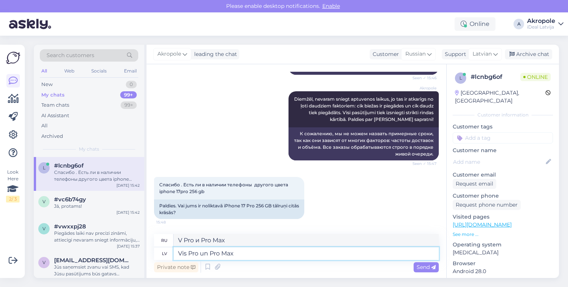
type textarea "Vi Pro и Pro Max"
type textarea "Visi Pro un Pro Max"
type textarea "Все Pro и Pro Max"
click at [261, 257] on textarea "Visi Pro un Pro Max" at bounding box center [306, 253] width 265 height 13
type textarea "Visi Pro un Pro Max ir p"
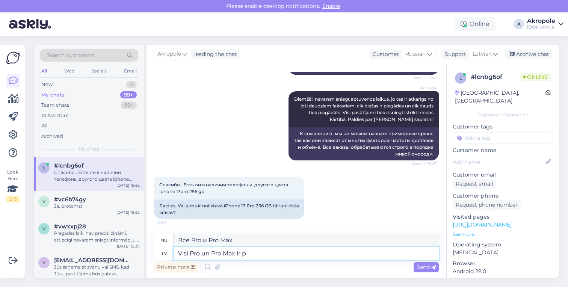
type textarea "Все Pro и Pro Max являются"
type textarea "Visi Pro un Pro Max ir pēc p"
type textarea "Все Pro и Pro Max следуют за"
type textarea "Visi Pro un Pro Max ir pēc pasūtījumiem"
type textarea "Все Pro и Pro Max изготавливаются на заказ."
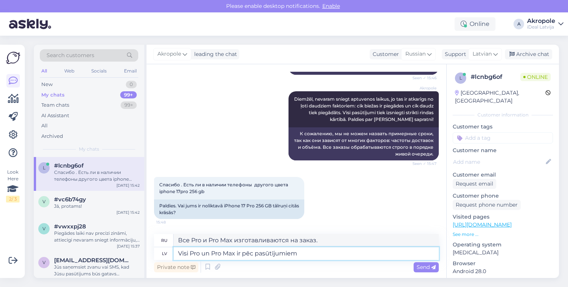
click at [245, 255] on textarea "Visi Pro un Pro Max ir pēc pasūtījumiem" at bounding box center [306, 253] width 265 height 13
type textarea "Visi Pro un Pro Max ir tikai pēc pasūtījumiem"
type textarea "Все Pro и Pro Max доступны только по предзаказу."
click at [303, 256] on textarea "Visi Pro un Pro Max ir tikai pēc pasūtījumiem" at bounding box center [306, 253] width 265 height 13
click at [328, 258] on textarea "Visi Pro un Pro Max ir tikai pēc pasūtījumiem" at bounding box center [306, 253] width 265 height 13
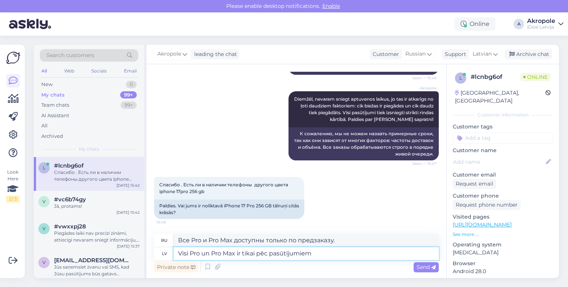
type textarea "Visi Pro un Pro Max ir tikai pēc pasūtījumiem."
type textarea "Все Pro и Pro Max изготавливаются только на заказ."
type textarea "Visi Pro un Pro Max ir tikai pēc pasūtījumiem. Rindas i"
type textarea "Все Pro и Pro Max доступны только по предзаказу."
type textarea "Visi Pro un Pro Max ir tikai pēc pasūtījumiem. Rindas ir"
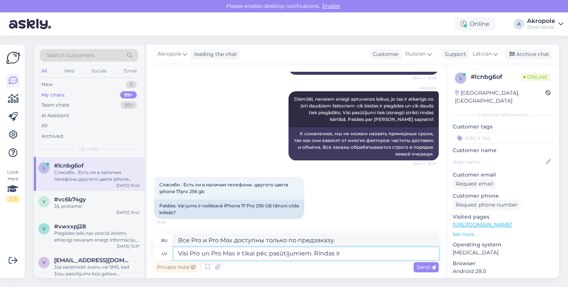
type textarea "Все модели Pro и Pro Max доступны только по предзаказу."
type textarea "Visi Pro un Pro Max ir tikai pēc pasūtījumiem. Rindas ir uz"
type textarea "Все Pro и Pro Max доступны только по предзаказу."
type textarea "Visi Pro un Pro Max ir tikai pēc pasūtījumiem. Rindas ir uz visiem m"
type textarea "Все Pro и Pro Max доступны только по предзаказу. За всеми стоят очереди."
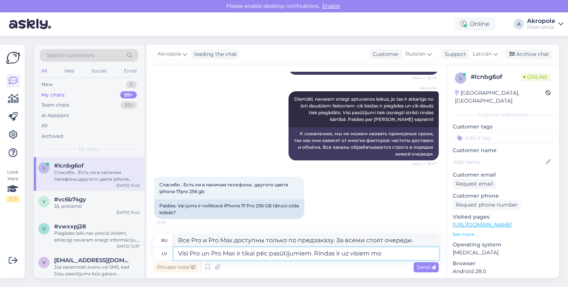
type textarea "Visi Pro un Pro Max ir tikai pēc pasūtījumiem. Rindas ir uz visiem mod"
type textarea "Все Pro и Pro Max доступны только по предзаказу. Линии есть на всех модах."
type textarea "Visi Pro un Pro Max ir tikai pēc pasūtījumiem. Rindas ir uz visiem"
type textarea "Все Pro и Pro Max доступны только по предзаказу. За всеми стоят очереди."
type textarea "Visi Pro un Pro Max ir tikai pēc pasūtījumiem. Rindas ir uz visām k"
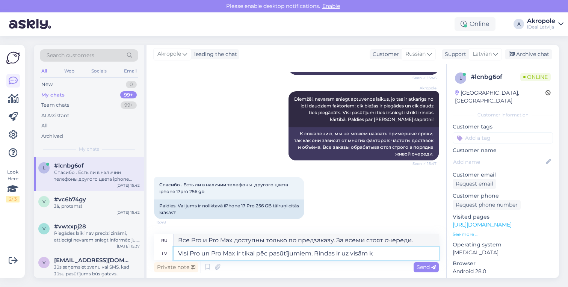
type textarea "Все Pro и Pro Max доступны только по предзаказу. На всех есть очереди."
type textarea "Visi Pro un Pro Max ir tikai pēc pasūtījumiem. Rindas ir uz visām krāsā"
type textarea "Все модели Pro и Pro Max изготавливаются только на заказ. Линии присутствуют на…"
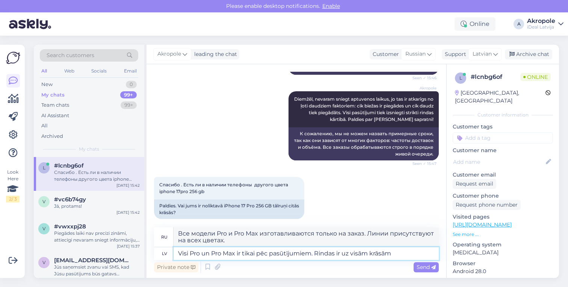
type textarea "Visi Pro un Pro Max ir tikai pēc pasūtījumiem. Rindas ir uz visām krāsām u"
type textarea "Все модели Pro и Pro Max доступны только по предзаказу. Линии есть на всех цвет…"
type textarea "Visi Pro un Pro Max ir tikai pēc pasūtījumiem. Rindas ir uz visām krāsām un a"
type textarea "Все модели Pro и Pro Max изготавливаются только на заказ. Линии есть на всех цв…"
type textarea "Visi Pro un Pro Max ir tikai pēc pasūtījumiem. Rindas ir uz visām krāsām un atmi"
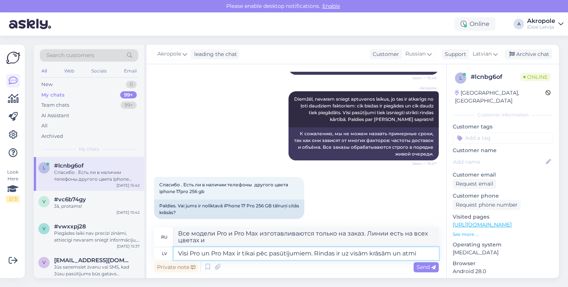
type textarea "Все модели Pro и Pro Max доступны только по предзаказу. Линейки доступны во все…"
type textarea "Visi Pro un Pro Max ir tikai pēc pasūtījumiem. Rindas ir uz visām krāsām un atm…"
type textarea "Все модели Pro и Pro Max доступны только по предзаказу. Линейки доступны для вс…"
click at [317, 253] on textarea "Visi Pro un Pro Max ir tikai pēc pasūtījumiem. Rindas ir uz visām krāsām un atm…" at bounding box center [306, 253] width 265 height 13
type textarea "Visi Pro un Pro Max ir tikai pēc pasūtījumiem. Pindas ir uz visām krāsām un atm…"
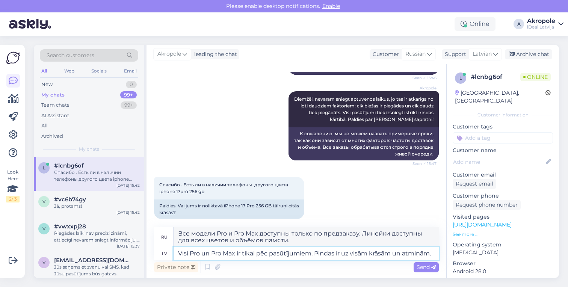
type textarea "Все модели Pro и Pro Max изготавливаются только на заказ. Модели Venom доступны…"
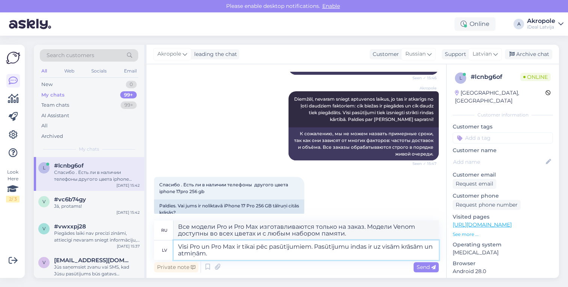
type textarea "Visi Pro un Pro Max ir tikai pēc pasūtījumiem. Pasūtījumu rindas ir uz visām kr…"
type textarea "Все модели Pro и Pro Max доступны только по предзаказу. Доступны все цвета и об…"
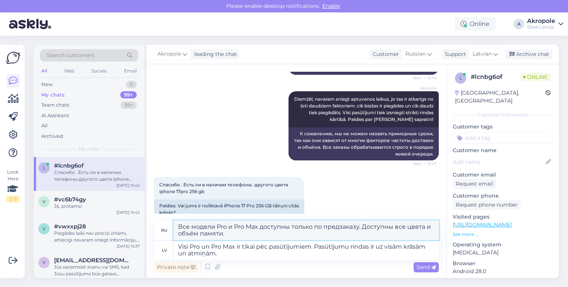
click at [362, 228] on textarea "Все модели Pro и Pro Max доступны только по предзаказу. Доступны все цвета и об…" at bounding box center [306, 230] width 265 height 20
click at [382, 225] on textarea "Все модели Pro и Pro Max доступны только по предзаказу. Доступны все цвета и об…" at bounding box center [306, 230] width 265 height 20
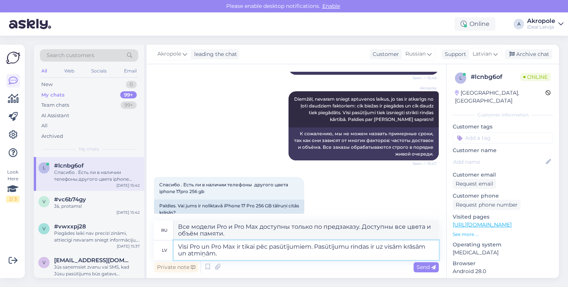
drag, startPoint x: 355, startPoint y: 247, endPoint x: 317, endPoint y: 247, distance: 37.6
click at [317, 247] on textarea "Visi Pro un Pro Max ir tikai pēc pasūtījumiem. Pasūtījumu rindas ir uz visām kr…" at bounding box center [306, 250] width 265 height 20
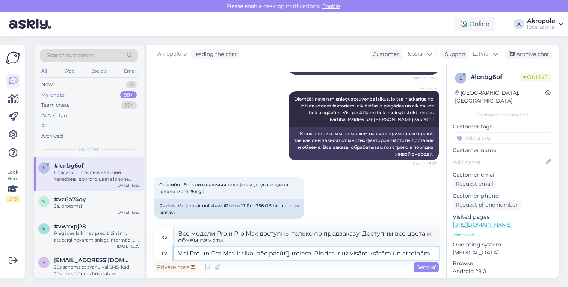
type textarea "Visi Pro un Pro Max ir tikai pēc pasūtījumiem. Rindas ir uz visām krāsām un atm…"
click at [370, 234] on textarea "Все модели Pro и Pro Max доступны только по предзаказу. Доступны все цвета и об…" at bounding box center [306, 237] width 265 height 20
click at [382, 234] on textarea "Все модели Pro и Pro Max доступны только по предзаказу. Линейки доступны для вс…" at bounding box center [306, 237] width 265 height 20
click at [404, 237] on textarea "Все модели Pro и Pro Max доступны только по предзаказу. Очереди доступны для вс…" at bounding box center [306, 237] width 265 height 20
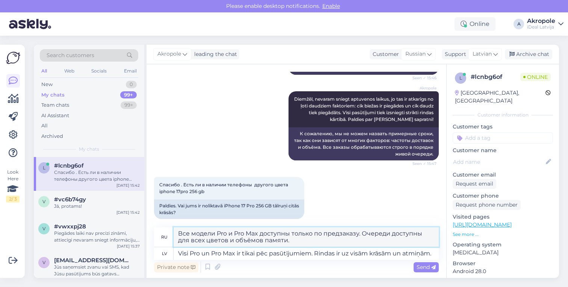
click at [404, 237] on textarea "Все модели Pro и Pro Max доступны только по предзаказу. Очереди доступны для вс…" at bounding box center [306, 237] width 265 height 20
click at [404, 235] on textarea "Все модели Pro и Pro Max доступны только по предзаказу. Очереди доступны для вс…" at bounding box center [306, 237] width 265 height 20
click at [415, 233] on textarea "Все модели Pro и Pro Max доступны только по предзаказу. Очереди есть для всех ц…" at bounding box center [306, 237] width 265 height 20
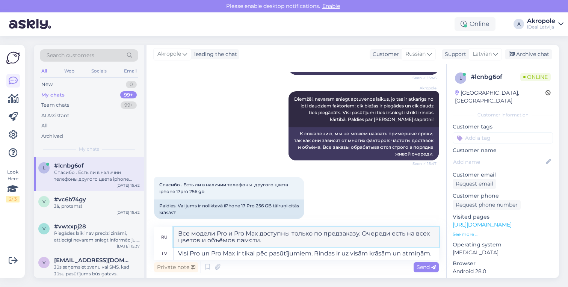
click at [430, 234] on textarea "Все модели Pro и Pro Max доступны только по предзаказу. Очереди есть на всех цв…" at bounding box center [306, 237] width 265 height 20
click at [199, 241] on textarea "Все модели Pro и Pro Max доступны только по предзаказу. Очереди есть на все цве…" at bounding box center [306, 237] width 265 height 20
click at [230, 241] on textarea "Все модели Pro и Pro Max доступны только по предзаказу. Очереди есть на все цве…" at bounding box center [306, 237] width 265 height 20
type textarea "Все модели Pro и Pro Max доступны только по предзаказу. Очереди есть на все цве…"
click at [242, 252] on textarea "Visi Pro un Pro Max ir tikai pēc pasūtījumiem. Rindas ir uz visām krāsām un atm…" at bounding box center [306, 253] width 265 height 13
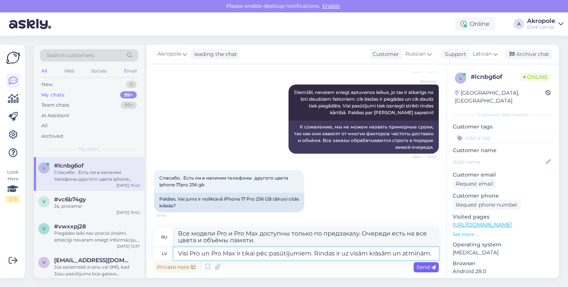
scroll to position [327, 0]
click at [422, 272] on div "Private note Send" at bounding box center [296, 267] width 285 height 14
click at [422, 269] on span "Send" at bounding box center [426, 267] width 19 height 7
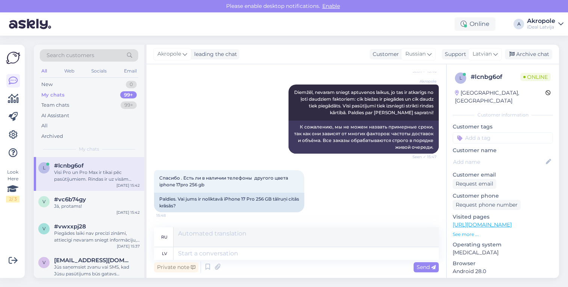
scroll to position [379, 0]
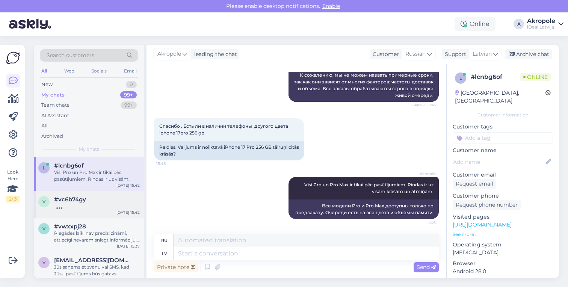
click at [115, 194] on div "v #vc6b74gy [DATE] 15:42" at bounding box center [89, 204] width 110 height 27
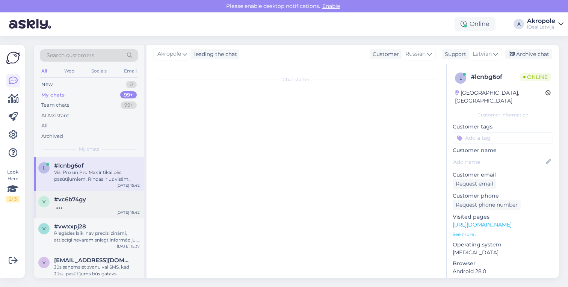
scroll to position [135, 0]
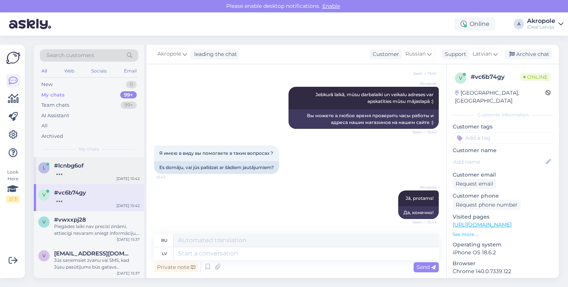
click at [125, 177] on div "[DATE] 15:42" at bounding box center [127, 179] width 23 height 6
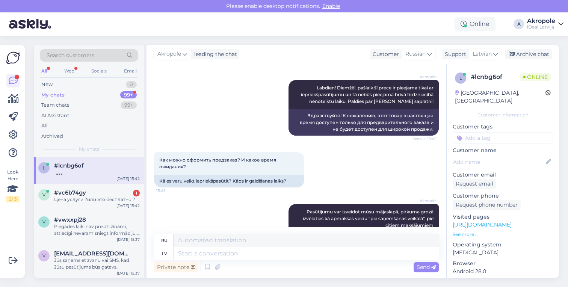
scroll to position [424, 0]
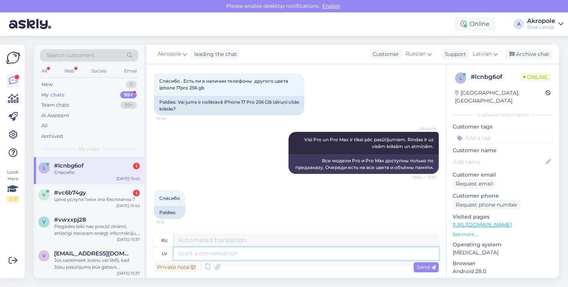
click at [203, 258] on textarea at bounding box center [306, 253] width 265 height 13
type textarea "Мшут"
type textarea "Месть"
type textarea "М"
type textarea "Viem"
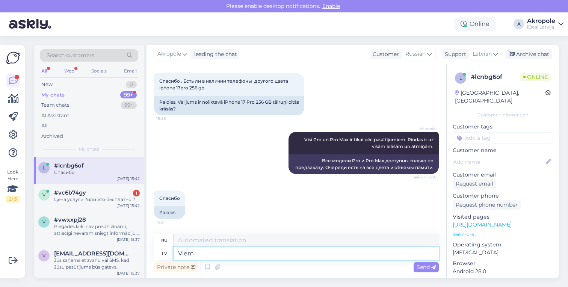
type textarea "Для тебя"
type textarea "Vienmē"
type textarea "Только"
type textarea "Vienmēr l"
type textarea "Всегда"
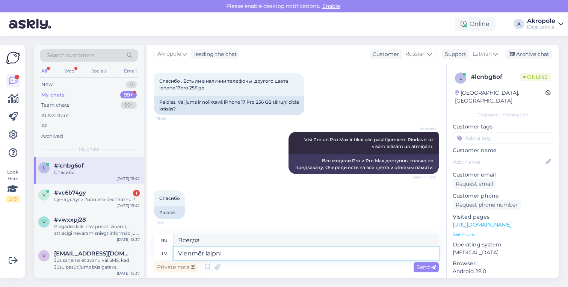
type textarea "Vienmēr laipni!"
type textarea "Всегда пожалуйста!"
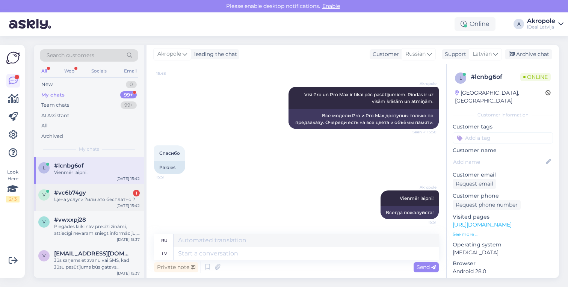
click at [92, 206] on div "v #vc6b74gy 1 Цена услуги ?или это бесплатно ? [DATE] 15:42" at bounding box center [89, 197] width 110 height 27
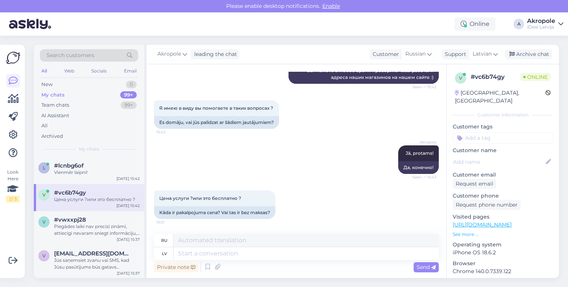
scroll to position [180, 0]
click at [231, 257] on textarea at bounding box center [306, 253] width 265 height 13
type textarea "Tas"
type textarea "Этот"
type textarea "Tas būs a"
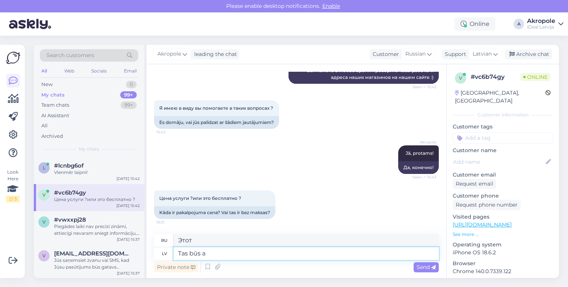
type textarea "Это будет"
type textarea "Tas būs atkar"
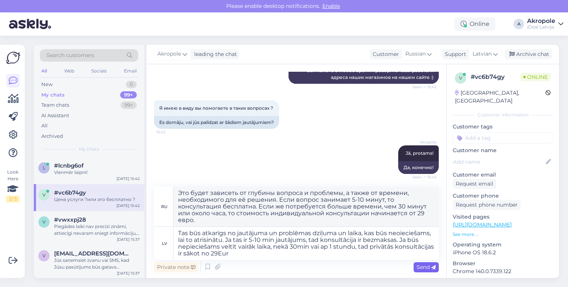
click at [417, 267] on span "Send" at bounding box center [426, 267] width 19 height 7
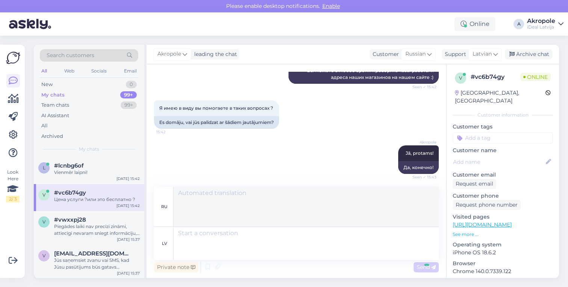
scroll to position [286, 0]
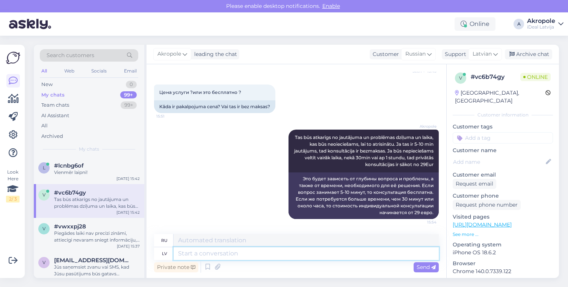
click at [214, 254] on textarea at bounding box center [306, 253] width 265 height 13
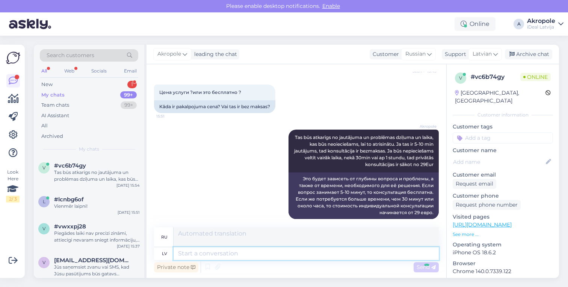
scroll to position [345, 0]
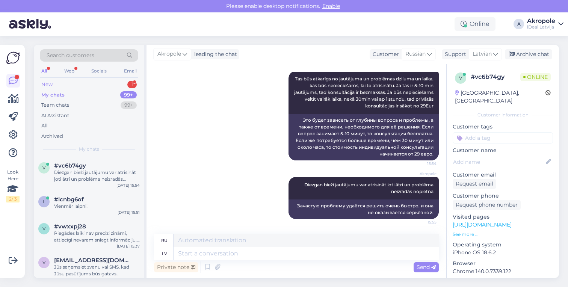
click at [113, 80] on div "New 1" at bounding box center [89, 84] width 98 height 11
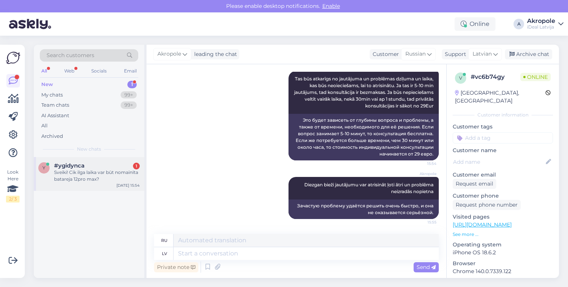
click at [119, 176] on div "Sveiki! Cik ilga laika var būt nomainīta batareja 12pro max?" at bounding box center [97, 176] width 86 height 14
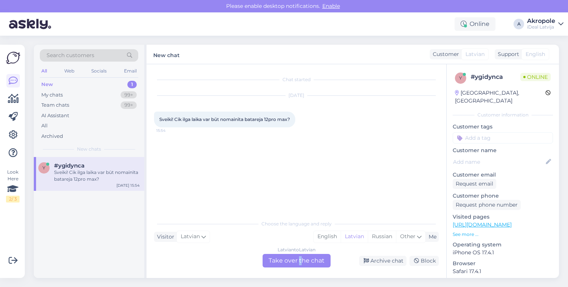
click at [300, 261] on div "Latvian to Latvian Take over the chat" at bounding box center [297, 261] width 68 height 14
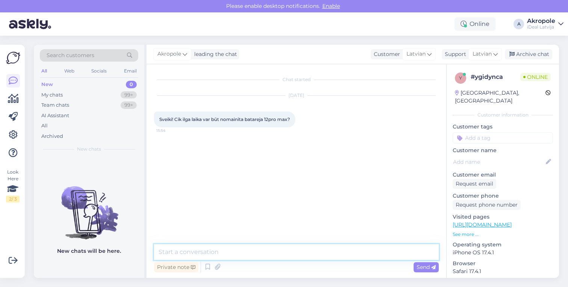
click at [282, 256] on textarea at bounding box center [296, 252] width 285 height 16
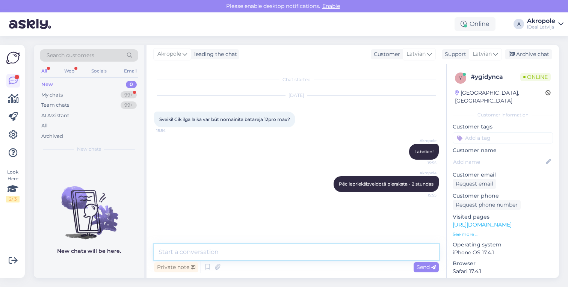
paste textarea "[URL][DOMAIN_NAME]"
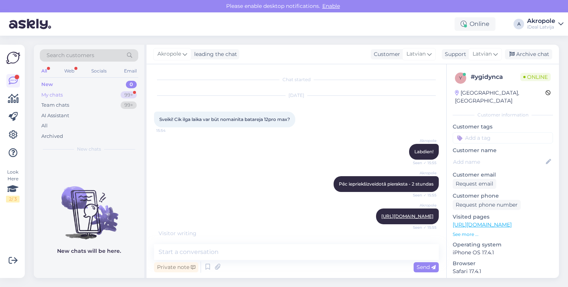
click at [115, 94] on div "My chats 99+" at bounding box center [89, 95] width 98 height 11
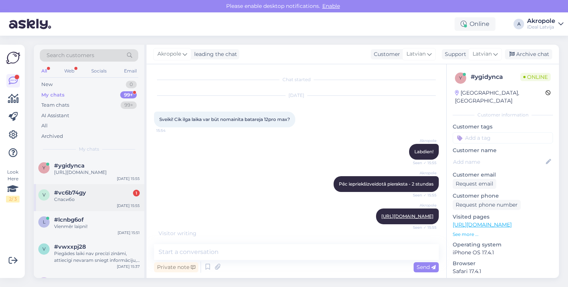
click at [103, 203] on div "Спасибо" at bounding box center [97, 199] width 86 height 7
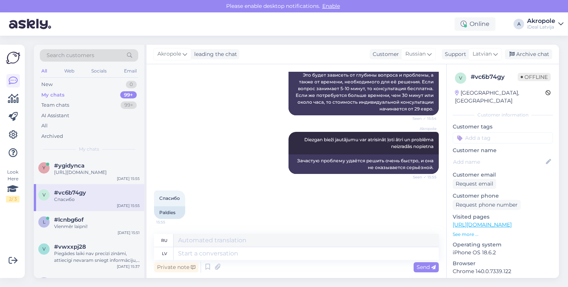
scroll to position [390, 0]
click at [251, 255] on textarea at bounding box center [306, 253] width 265 height 13
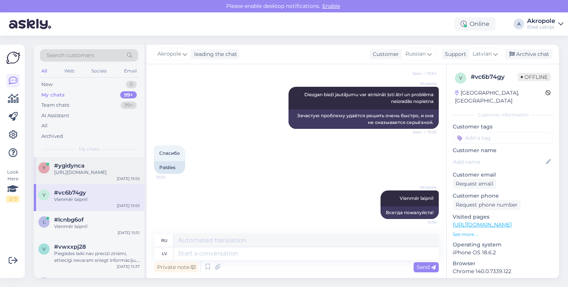
click at [107, 183] on div "y #ygidynca [URL][DOMAIN_NAME] [DATE] 15:55" at bounding box center [89, 170] width 110 height 27
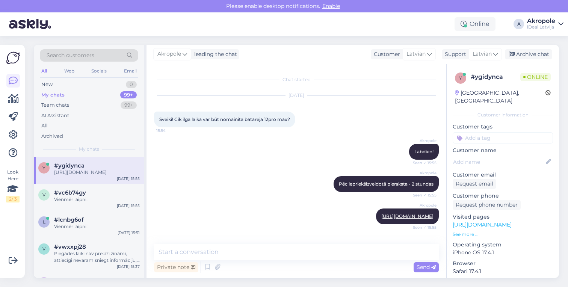
scroll to position [34, 0]
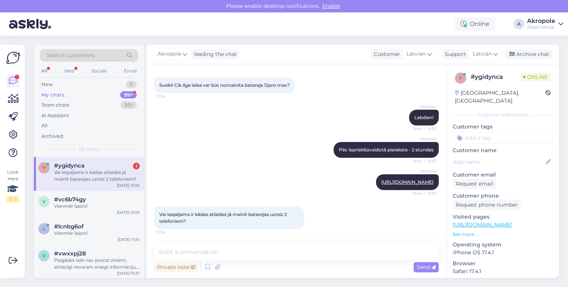
click at [119, 180] on div "Vai iespējams ir kādas atlaides jā mainīt batarejas uzreiz 2 telefoniem?" at bounding box center [97, 176] width 86 height 14
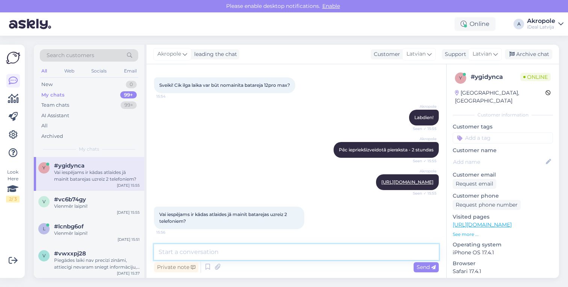
click at [257, 252] on textarea at bounding box center [296, 252] width 285 height 16
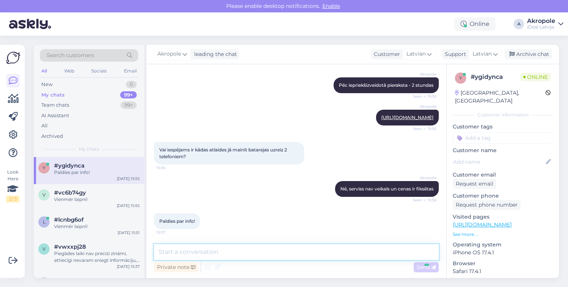
scroll to position [131, 0]
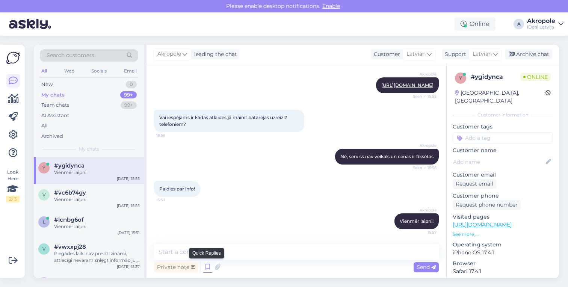
click at [209, 266] on icon at bounding box center [207, 266] width 9 height 11
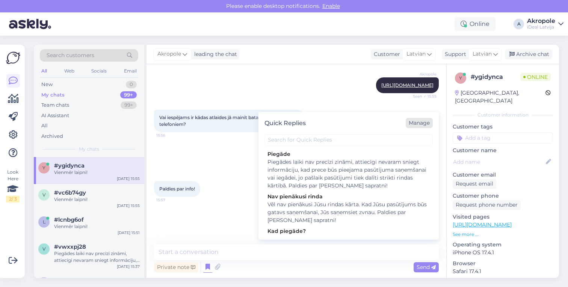
click at [419, 124] on div "Manage" at bounding box center [419, 123] width 27 height 10
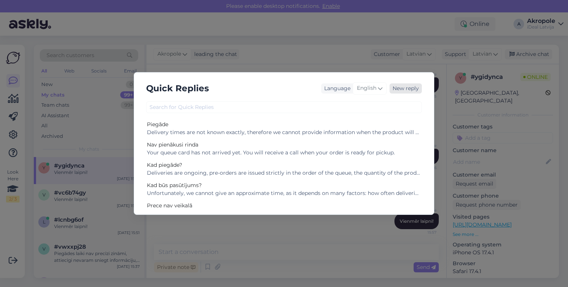
click at [405, 90] on div "New reply" at bounding box center [406, 88] width 32 height 10
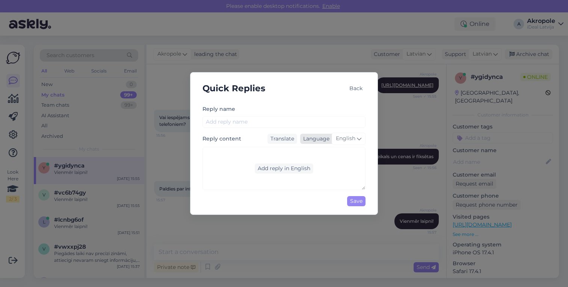
click at [346, 142] on span "English" at bounding box center [346, 138] width 20 height 8
click at [335, 169] on link "Latvian" at bounding box center [333, 172] width 40 height 12
click at [288, 166] on div "Add reply in Latvian" at bounding box center [284, 168] width 58 height 10
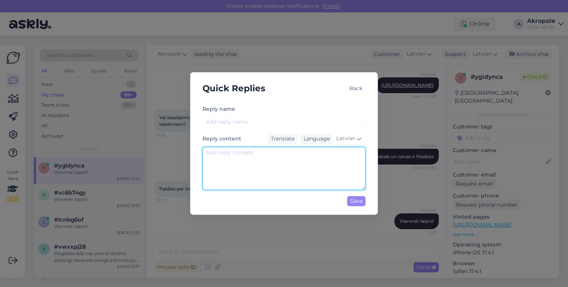
click at [288, 168] on textarea at bounding box center [283, 168] width 163 height 43
paste textarea "[URL][DOMAIN_NAME]"
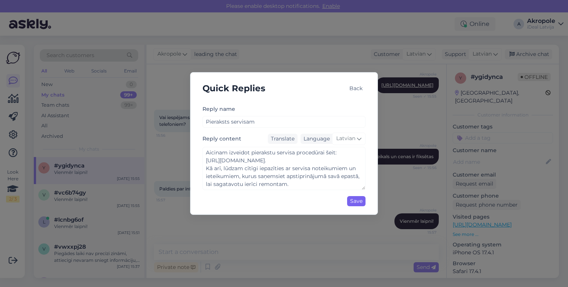
click at [356, 199] on div "Save" at bounding box center [356, 201] width 18 height 10
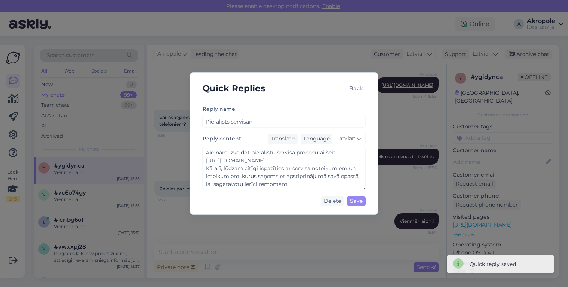
click at [353, 90] on div "Back" at bounding box center [355, 88] width 19 height 10
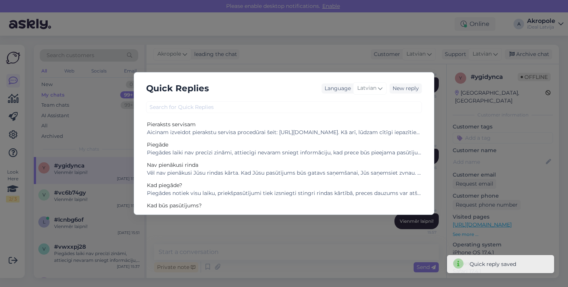
click at [344, 50] on div "Quick Replies Language Latvian New reply Pieraksts servisam Aicinam izveidot pi…" at bounding box center [284, 143] width 568 height 287
